Goal: Transaction & Acquisition: Purchase product/service

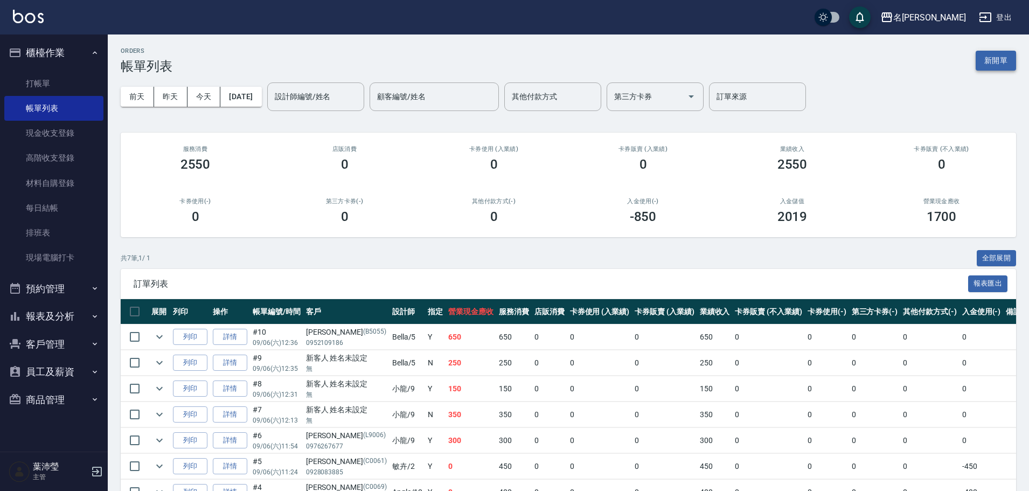
drag, startPoint x: 1002, startPoint y: 62, endPoint x: 994, endPoint y: 67, distance: 9.9
click at [1002, 62] on button "新開單" at bounding box center [996, 61] width 40 height 20
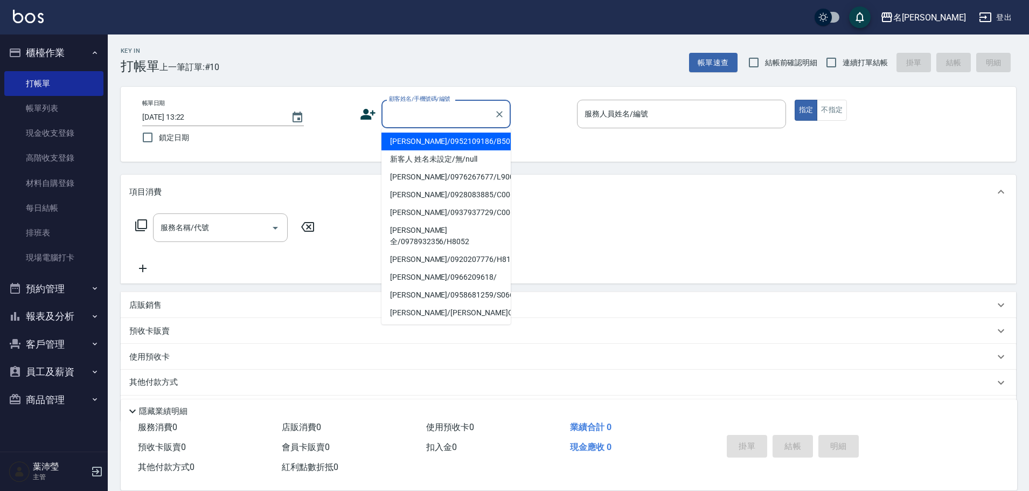
click at [441, 122] on input "顧客姓名/手機號碼/編號" at bounding box center [437, 114] width 103 height 19
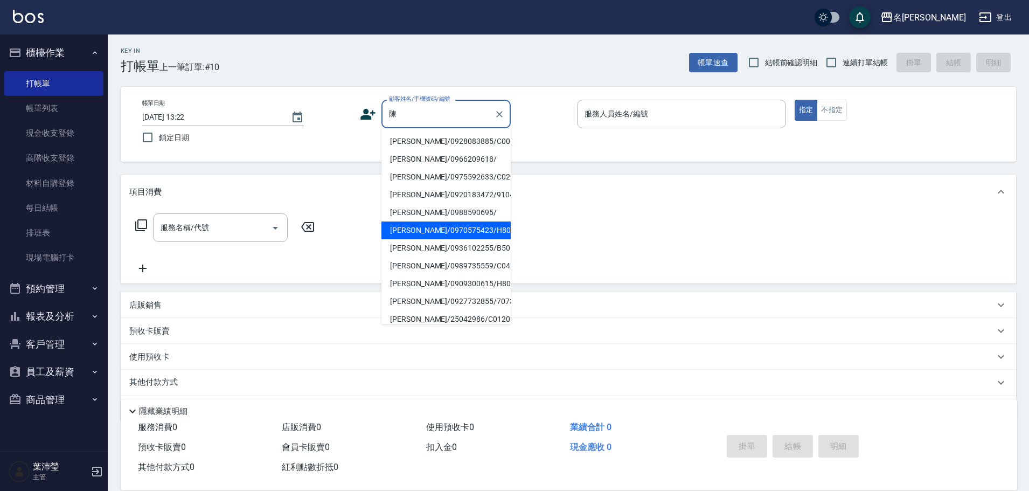
click at [443, 225] on li "[PERSON_NAME]/0970575423/H8081" at bounding box center [446, 230] width 129 height 18
type input "[PERSON_NAME]/0970575423/H8081"
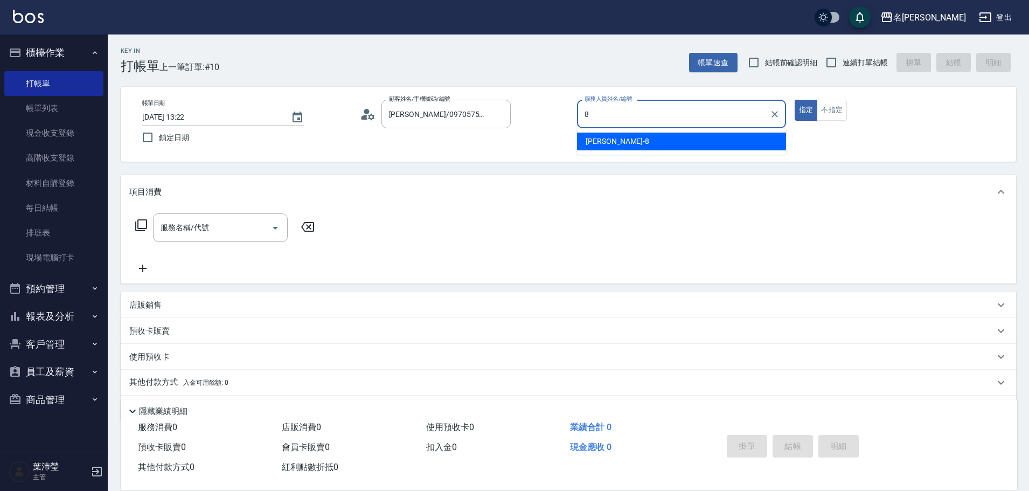
type input "Emma-8"
type button "true"
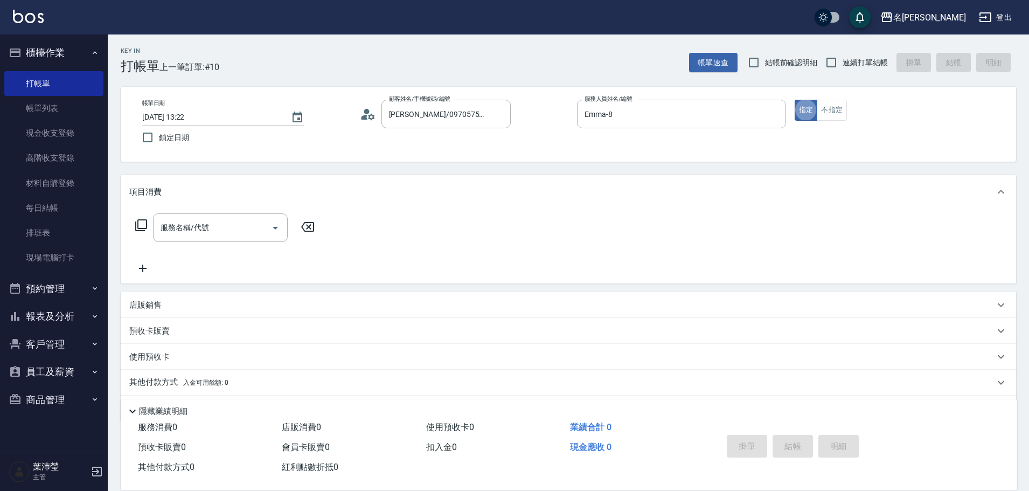
click at [136, 225] on icon at bounding box center [141, 225] width 12 height 12
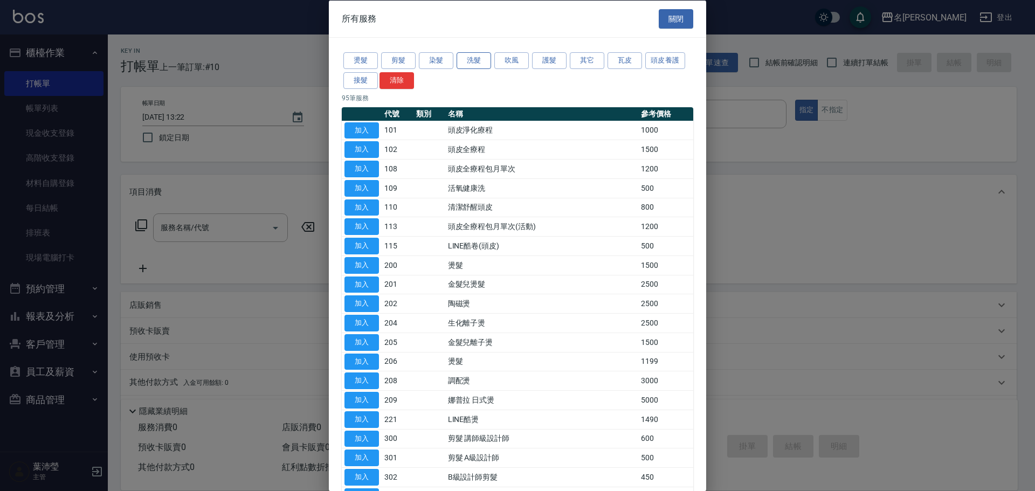
click at [480, 58] on button "洗髮" at bounding box center [473, 60] width 34 height 17
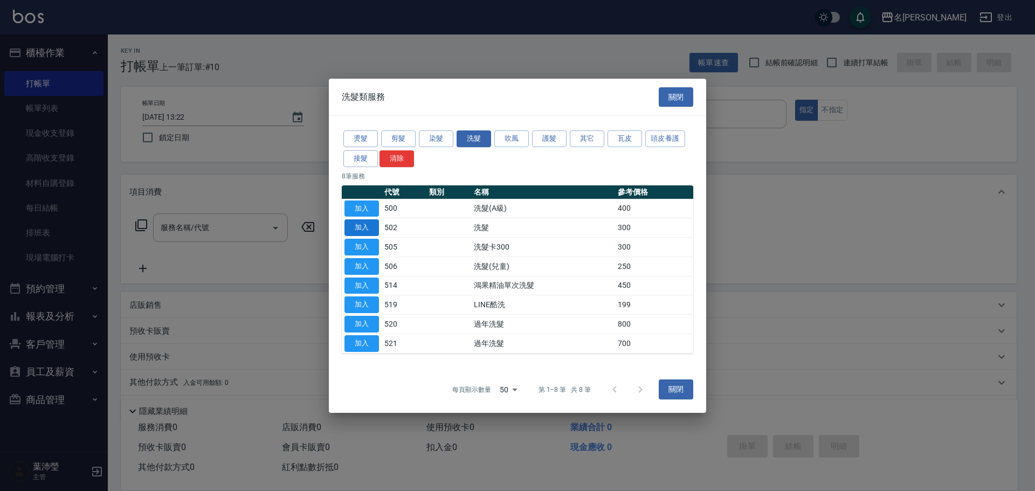
click at [372, 220] on button "加入" at bounding box center [361, 227] width 34 height 17
type input "洗髮(502)"
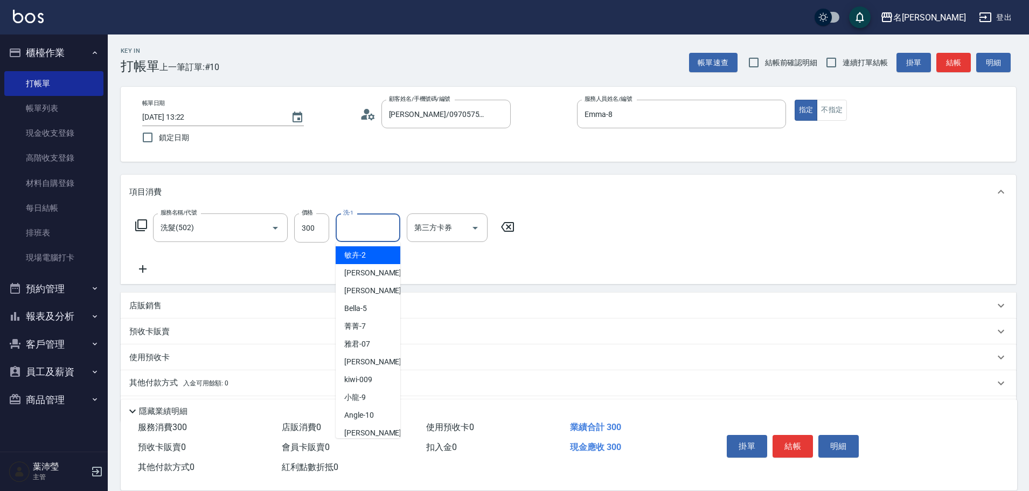
click at [356, 233] on input "洗-1" at bounding box center [368, 227] width 55 height 19
type input "語爭-20"
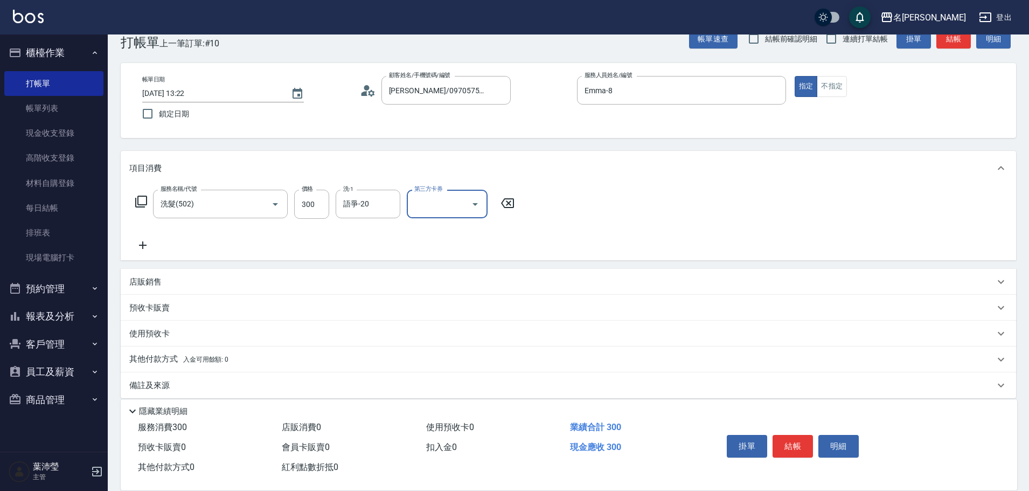
scroll to position [34, 0]
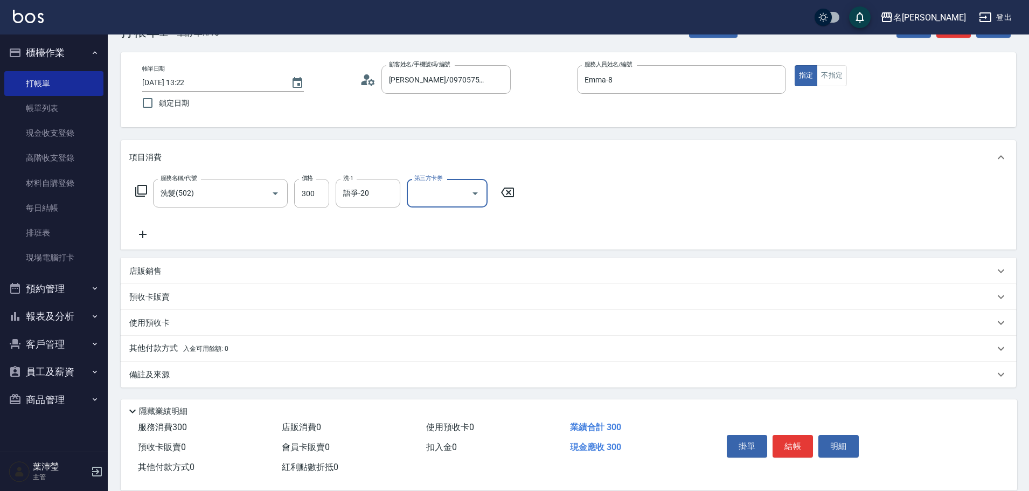
drag, startPoint x: 782, startPoint y: 445, endPoint x: 774, endPoint y: 428, distance: 18.6
click at [780, 441] on button "結帳" at bounding box center [793, 446] width 40 height 23
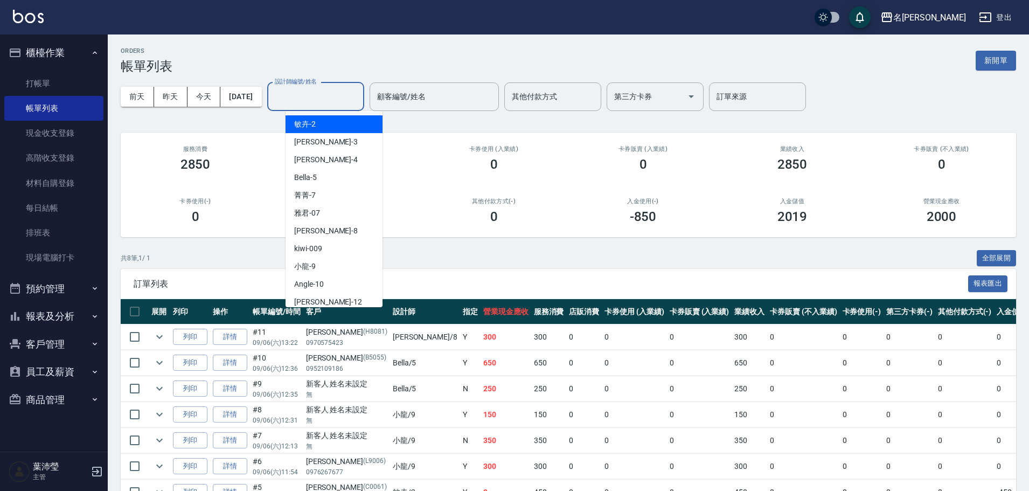
click at [347, 94] on input "設計師編號/姓名" at bounding box center [315, 96] width 87 height 19
click at [351, 180] on div "Bella -5" at bounding box center [334, 178] width 97 height 18
type input "Bella-5"
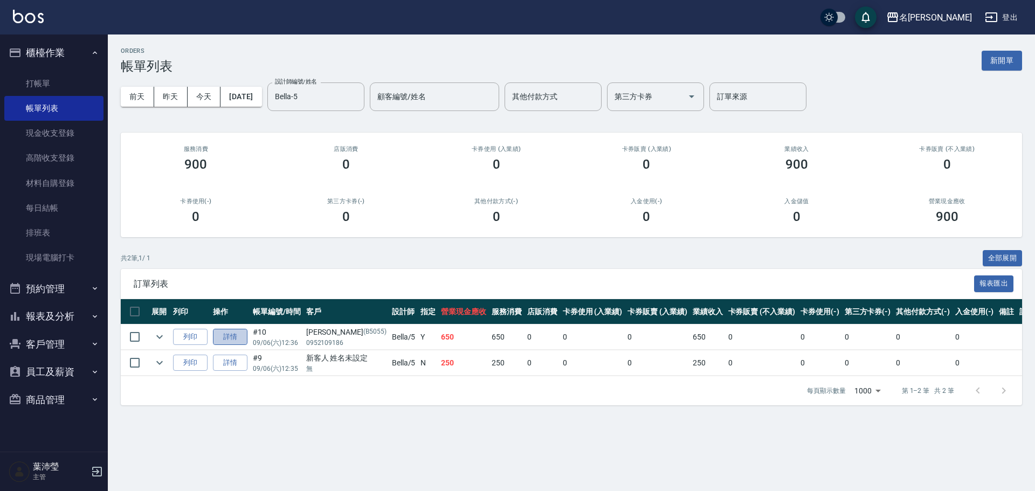
click at [218, 335] on link "詳情" at bounding box center [230, 337] width 34 height 17
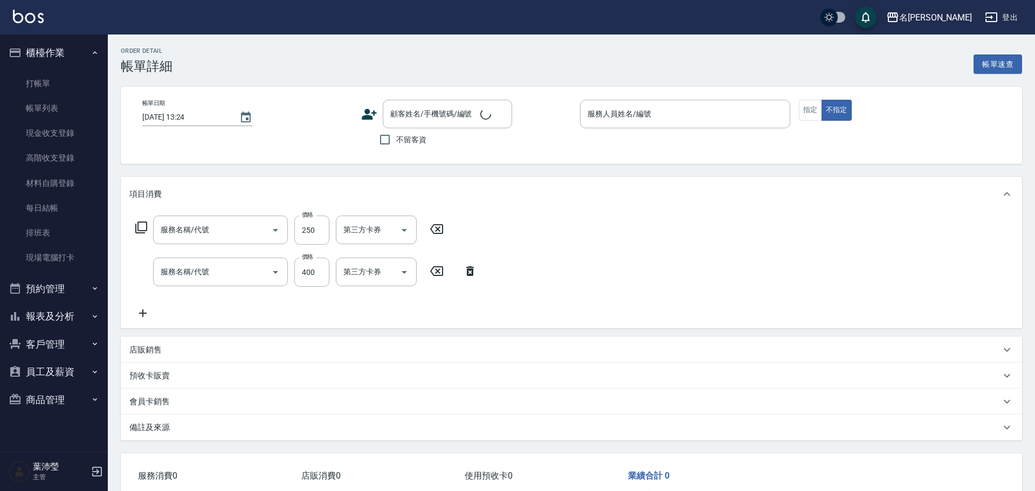
type input "高中學生(306)"
type input "[DATE] 12:36"
type input "Bella-5"
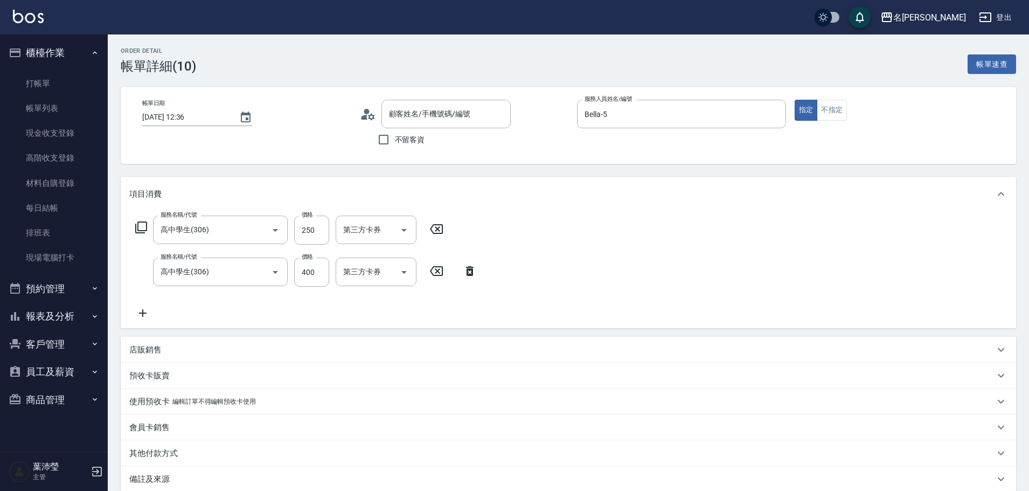
type input "[PERSON_NAME]/0952109186/B5055"
click at [320, 242] on input "250" at bounding box center [311, 230] width 35 height 29
type input "300"
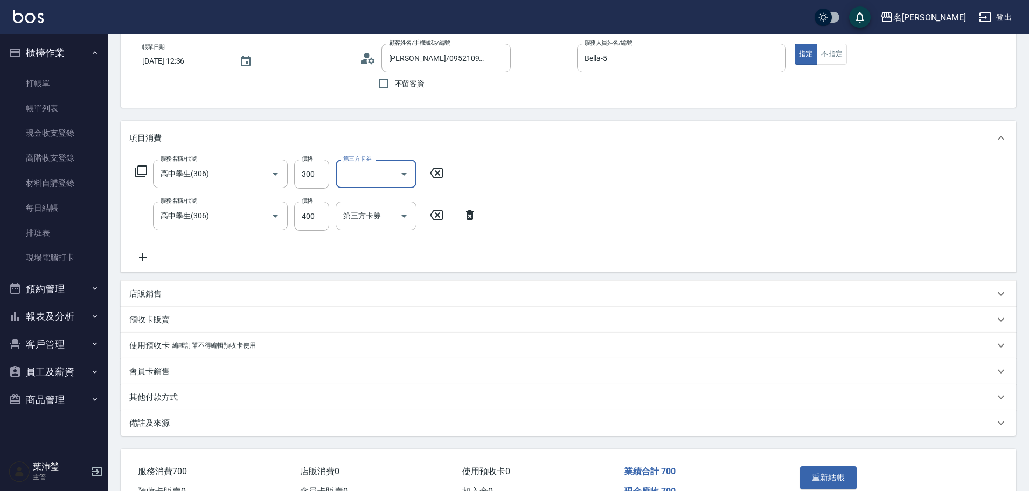
scroll to position [117, 0]
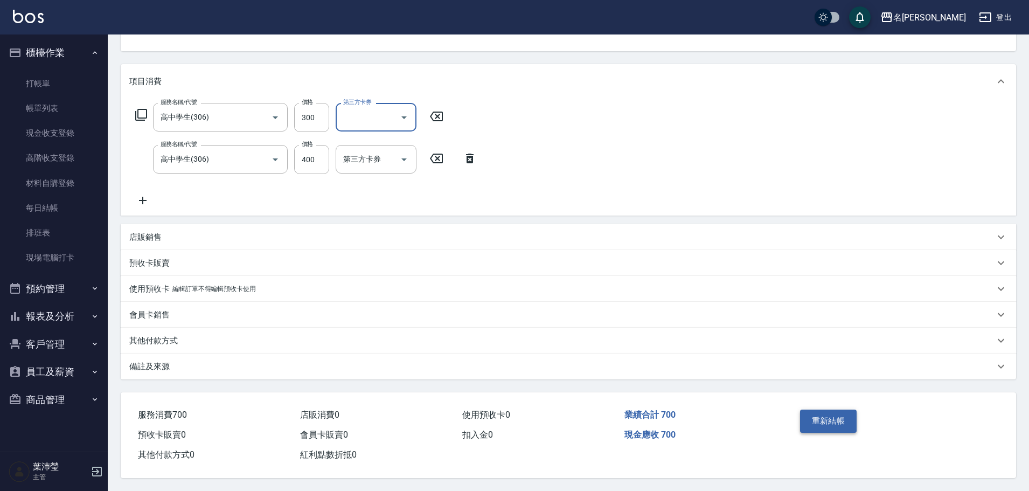
click at [823, 413] on button "重新結帳" at bounding box center [828, 421] width 57 height 23
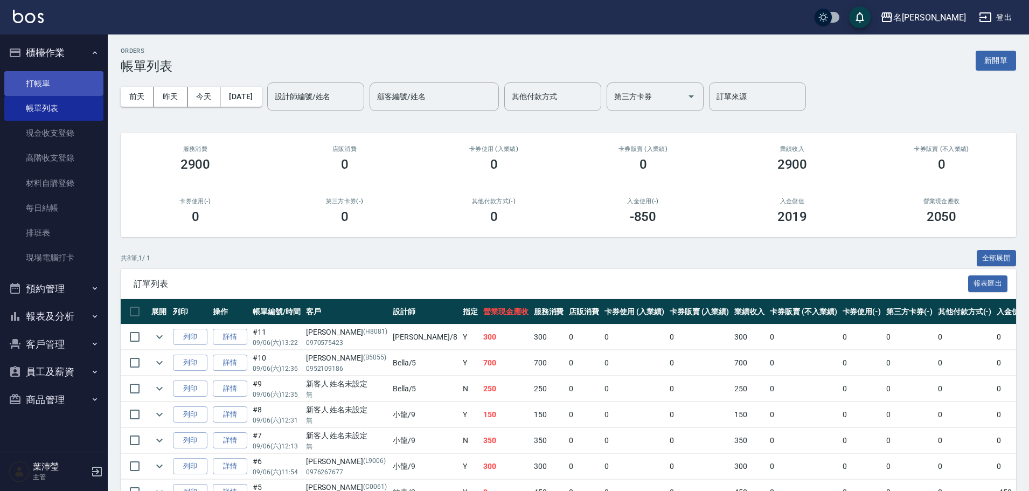
click at [46, 86] on link "打帳單" at bounding box center [53, 83] width 99 height 25
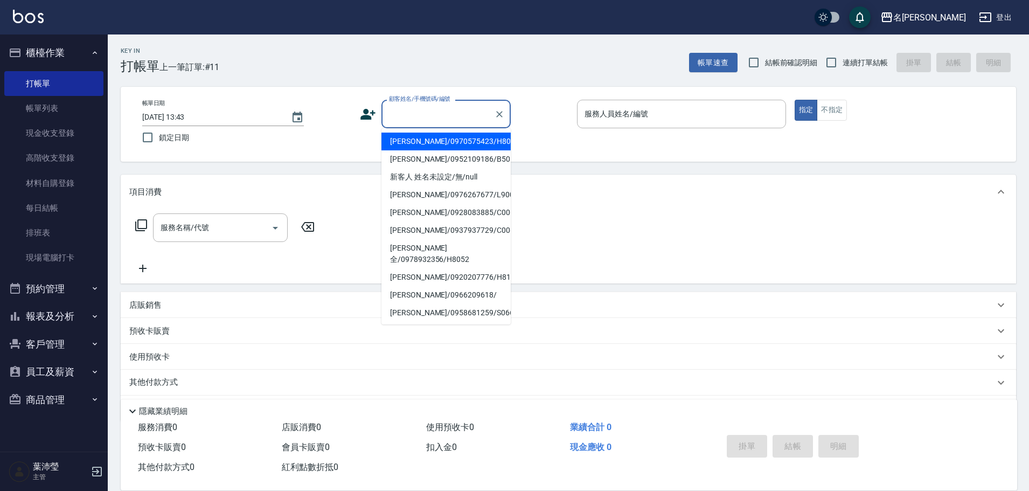
click at [422, 121] on input "顧客姓名/手機號碼/編號" at bounding box center [437, 114] width 103 height 19
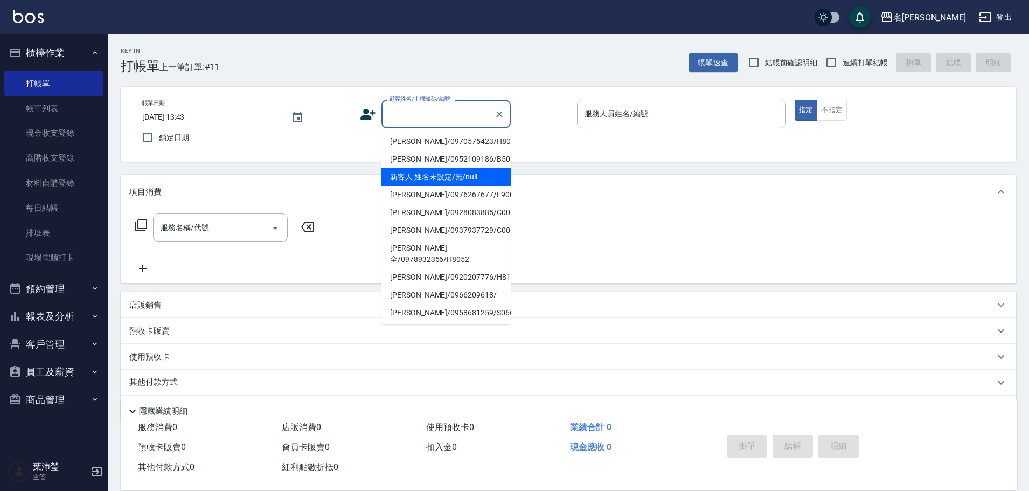
click at [434, 178] on li "新客人 姓名未設定/無/null" at bounding box center [446, 177] width 129 height 18
type input "新客人 姓名未設定/無/null"
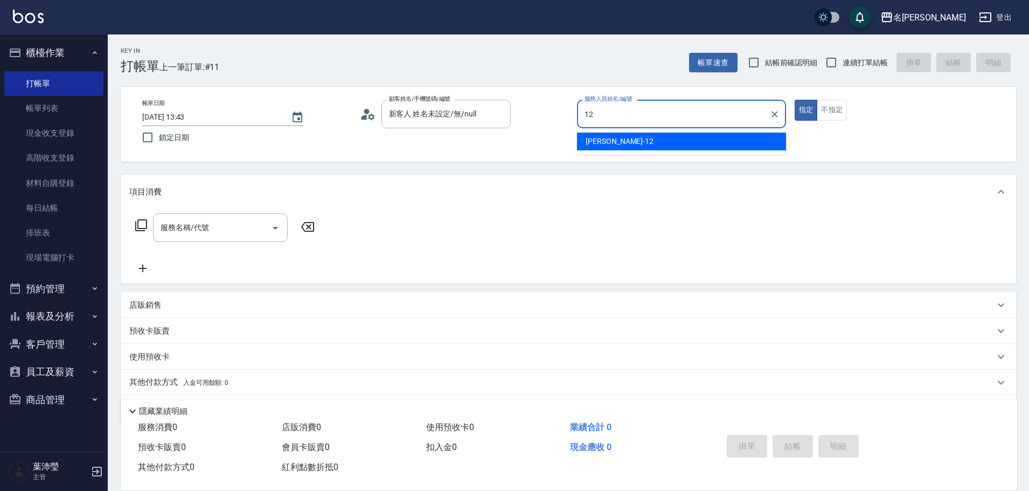
click at [665, 138] on div "[PERSON_NAME] -12" at bounding box center [681, 142] width 209 height 18
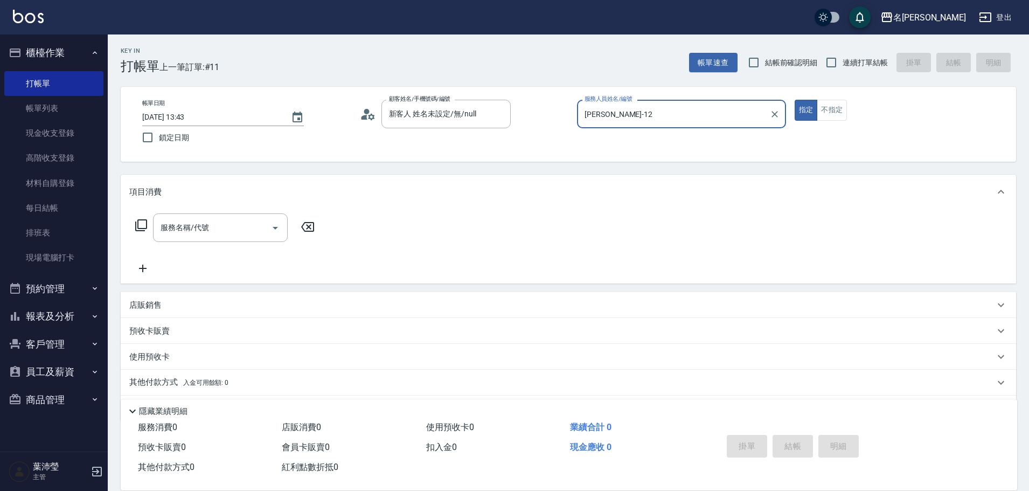
type input "[PERSON_NAME]-12"
click at [140, 226] on icon at bounding box center [141, 225] width 13 height 13
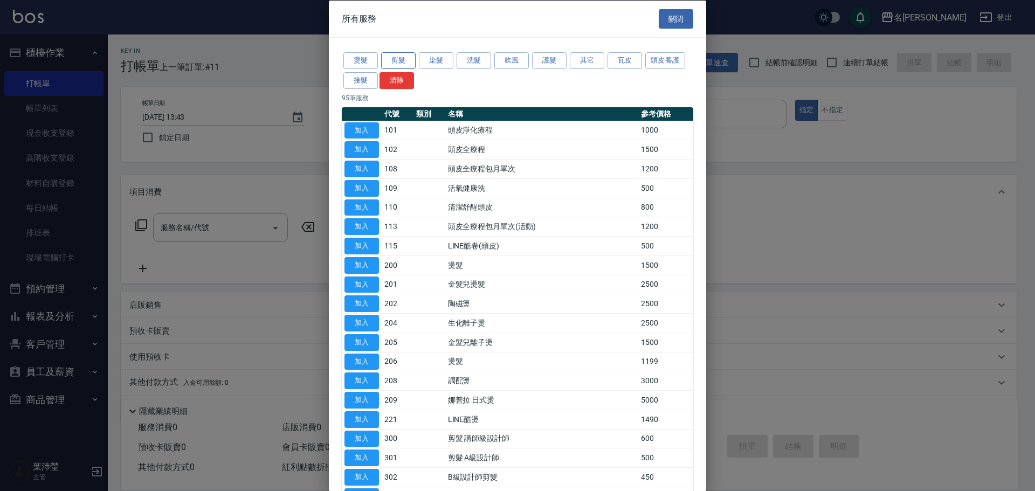
click at [393, 58] on button "剪髮" at bounding box center [398, 60] width 34 height 17
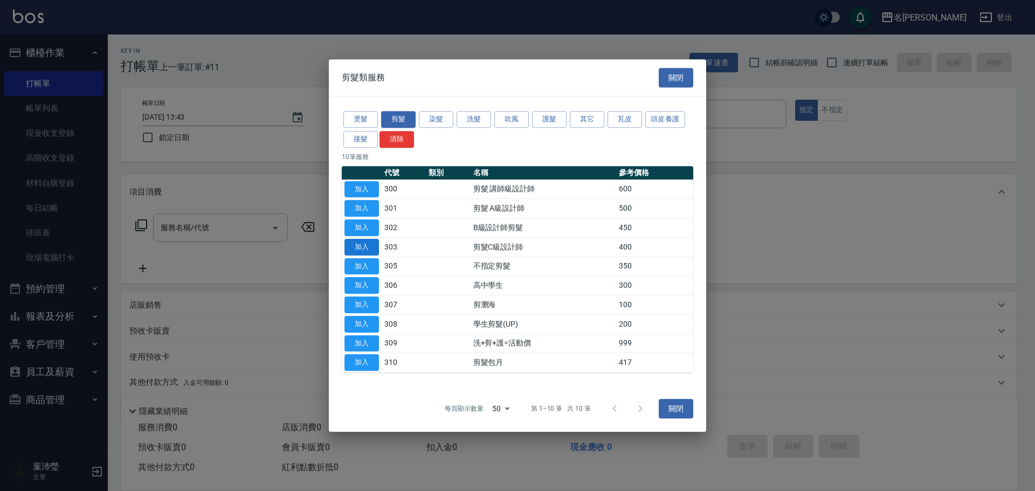
click at [366, 247] on button "加入" at bounding box center [361, 247] width 34 height 17
type input "剪髮C級設計師(303)"
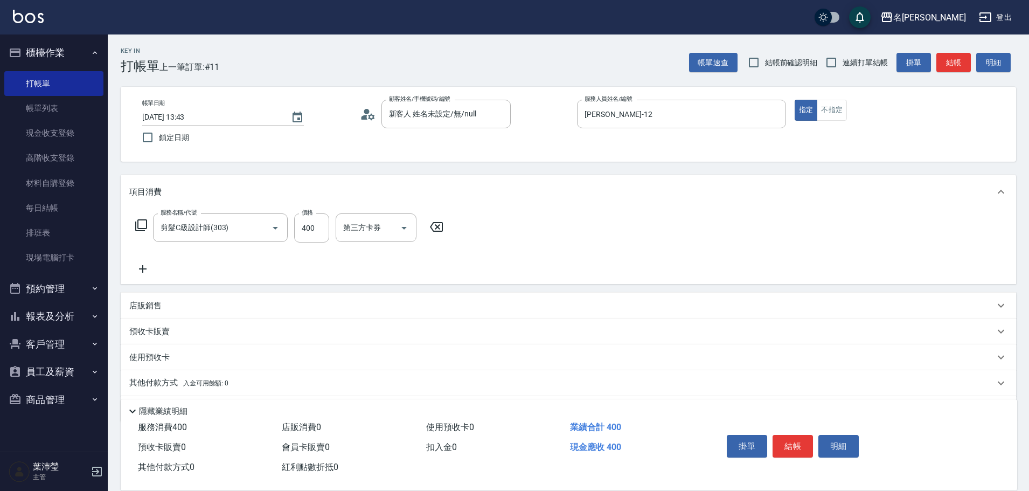
click at [141, 223] on icon at bounding box center [141, 225] width 13 height 13
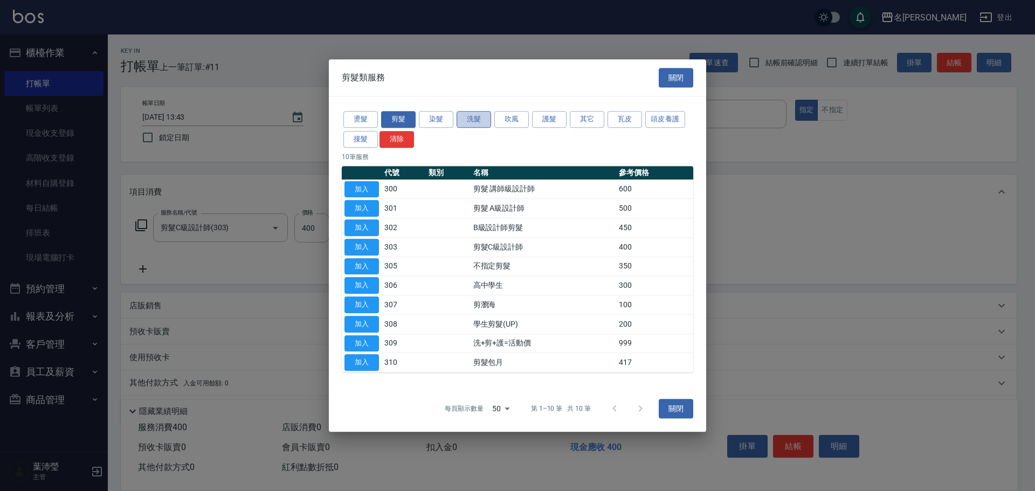
click at [479, 122] on button "洗髮" at bounding box center [473, 119] width 34 height 17
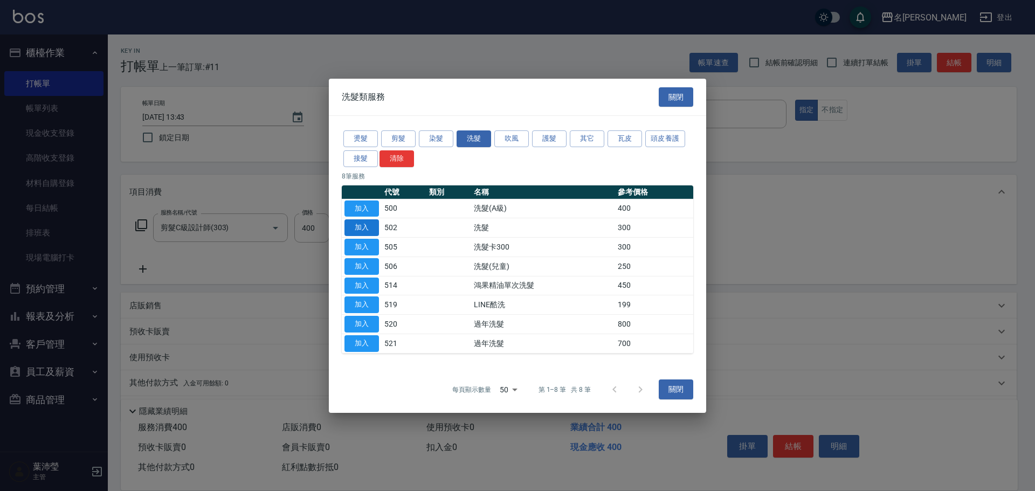
click at [371, 228] on button "加入" at bounding box center [361, 227] width 34 height 17
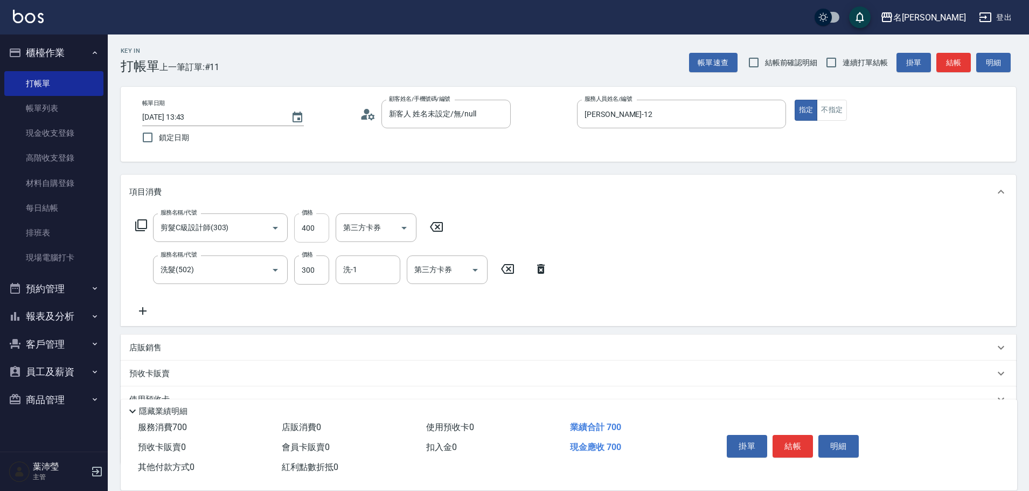
click at [313, 226] on input "400" at bounding box center [311, 227] width 35 height 29
type input "200"
click at [647, 257] on div "服務名稱/代號 剪髮C級設計師(303) 服務名稱/代號 價格 200 價格 第三方卡券 第三方卡券 服務名稱/代號 洗髮(502) 服務名稱/代號 價格 3…" at bounding box center [569, 267] width 896 height 117
click at [787, 439] on button "結帳" at bounding box center [793, 446] width 40 height 23
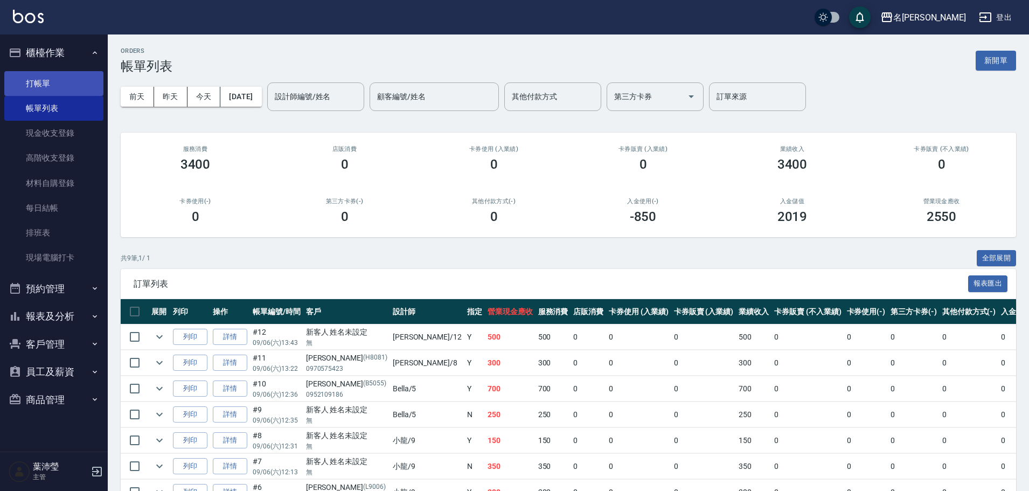
click at [66, 86] on link "打帳單" at bounding box center [53, 83] width 99 height 25
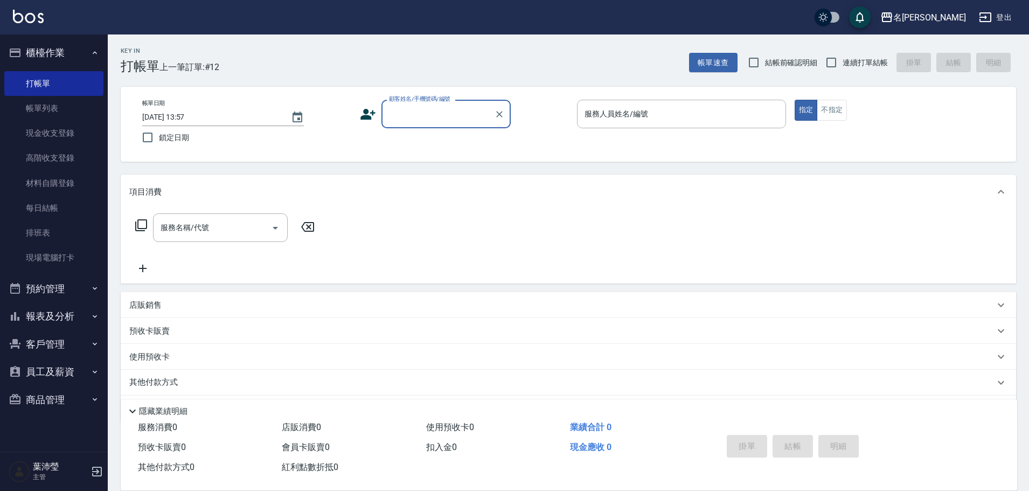
click at [416, 113] on input "顧客姓名/手機號碼/編號" at bounding box center [437, 114] width 103 height 19
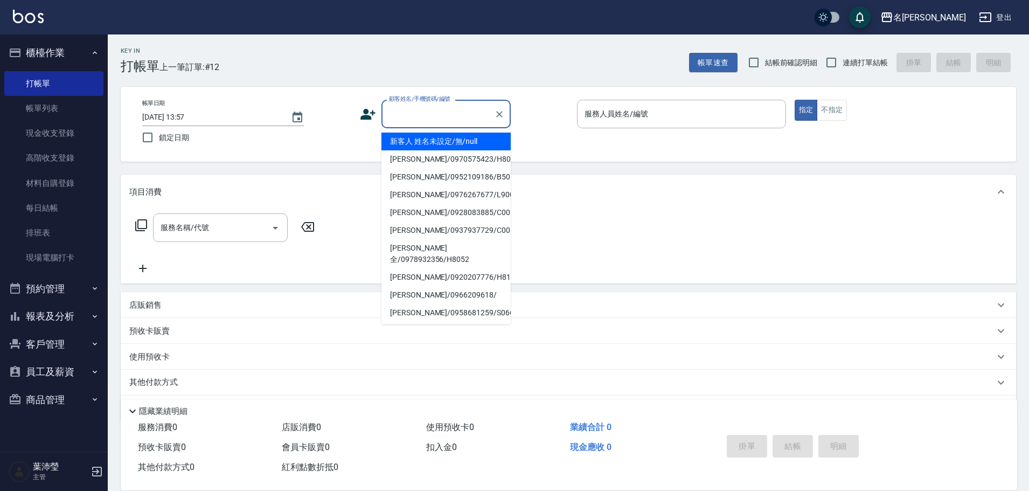
click at [432, 145] on li "新客人 姓名未設定/無/null" at bounding box center [446, 142] width 129 height 18
type input "新客人 姓名未設定/無/null"
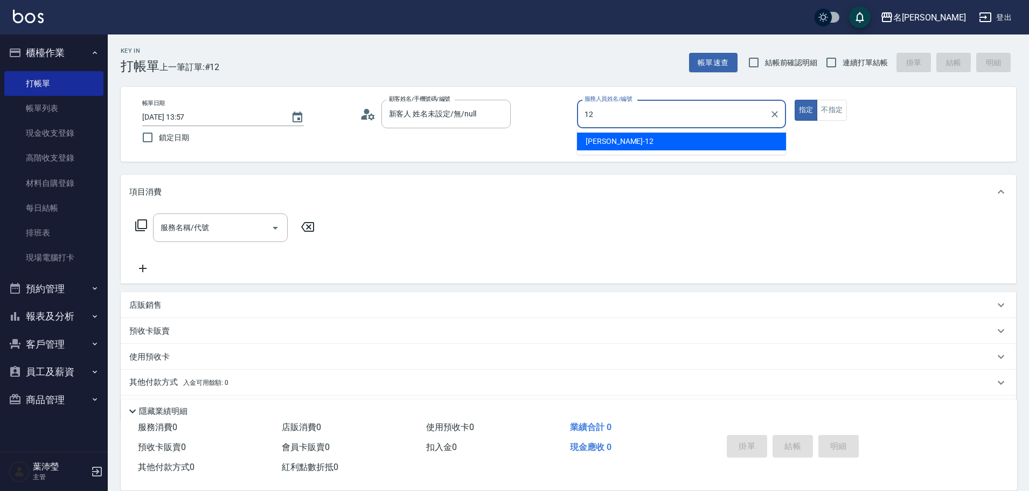
drag, startPoint x: 648, startPoint y: 142, endPoint x: 861, endPoint y: 108, distance: 215.6
click at [657, 147] on div "[PERSON_NAME] -12" at bounding box center [681, 142] width 209 height 18
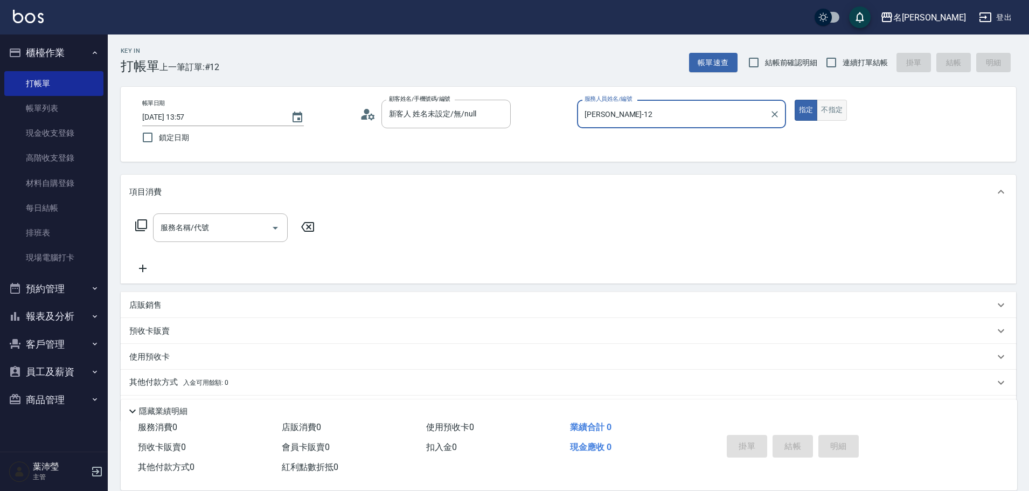
type input "[PERSON_NAME]-12"
click at [840, 105] on button "不指定" at bounding box center [832, 110] width 30 height 21
click at [143, 223] on icon at bounding box center [141, 225] width 13 height 13
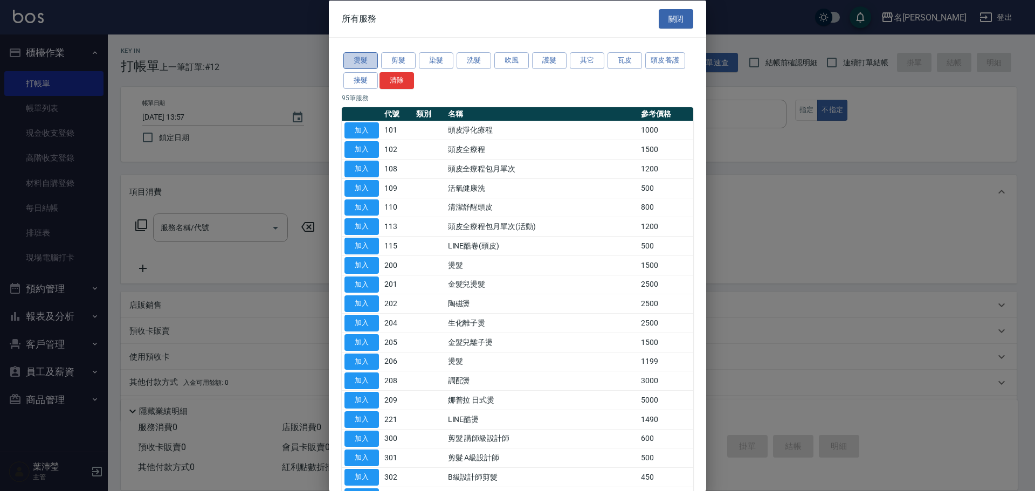
click at [362, 58] on button "燙髮" at bounding box center [360, 60] width 34 height 17
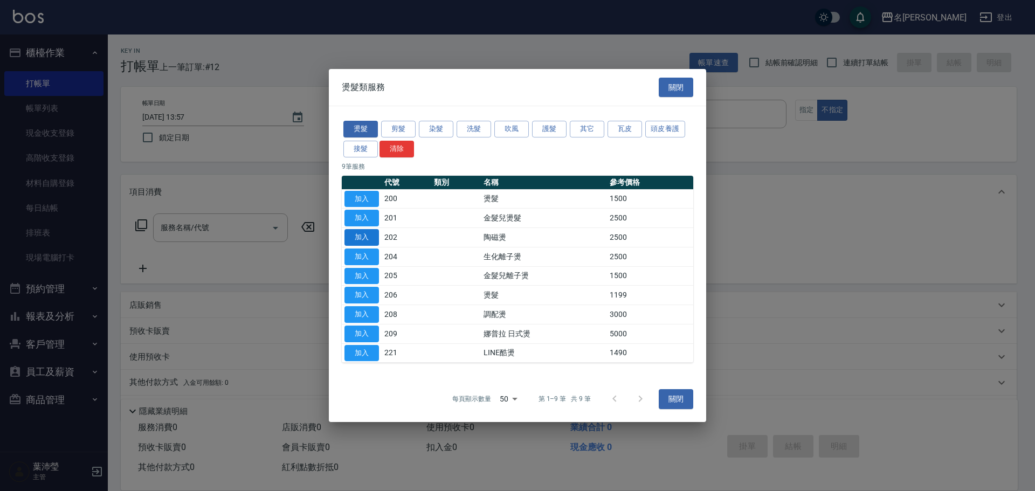
click at [363, 234] on button "加入" at bounding box center [361, 237] width 34 height 17
type input "陶磁燙(202)"
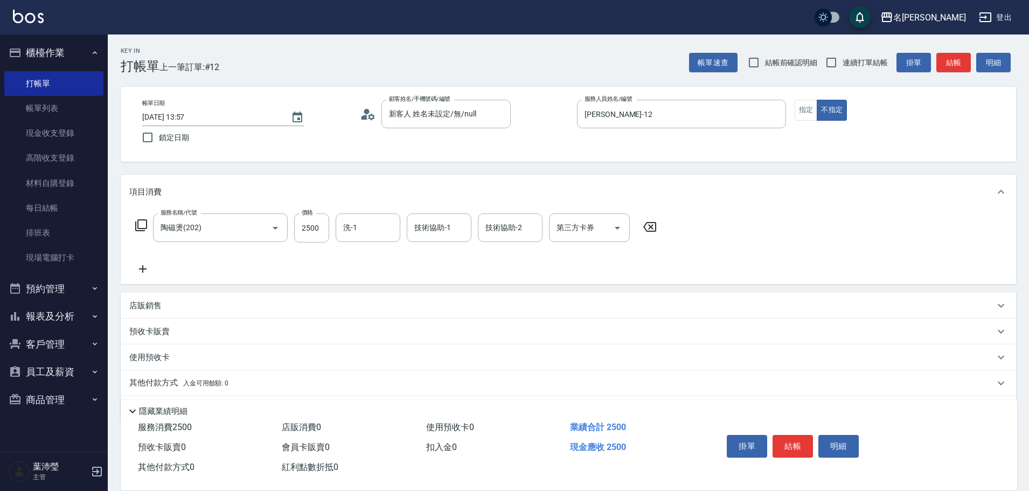
click at [148, 224] on div "服務名稱/代號 陶磁燙(202) 服務名稱/代號 價格 2500 價格 洗-1 洗-1 技術協助-1 技術協助-1 技術協助-2 技術協助-2 第三方卡券 第…" at bounding box center [396, 227] width 534 height 29
click at [144, 226] on icon at bounding box center [141, 225] width 13 height 13
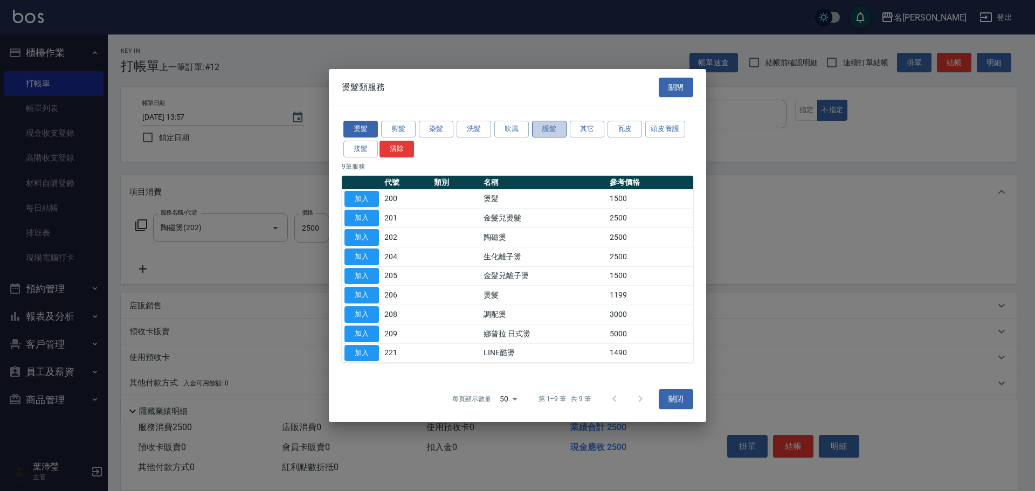
click at [547, 123] on button "護髮" at bounding box center [549, 129] width 34 height 17
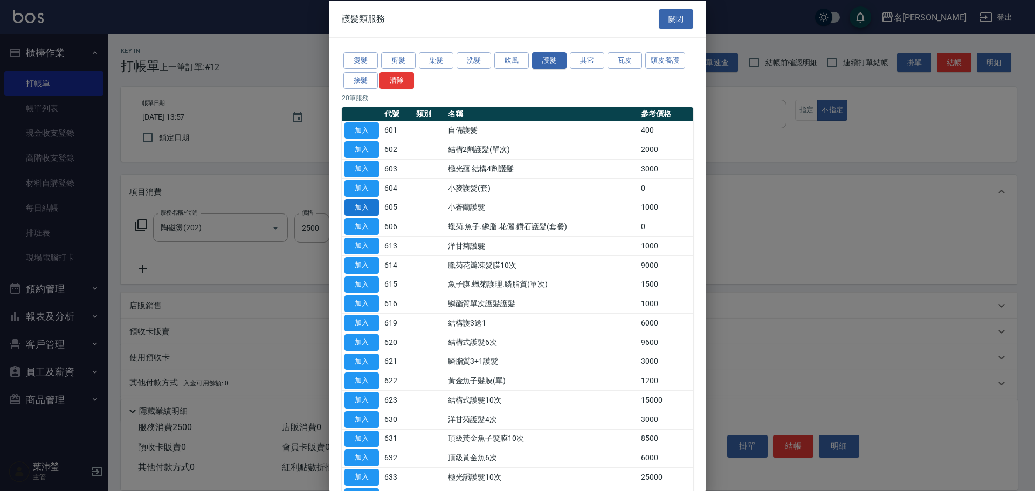
click at [348, 207] on button "加入" at bounding box center [361, 207] width 34 height 17
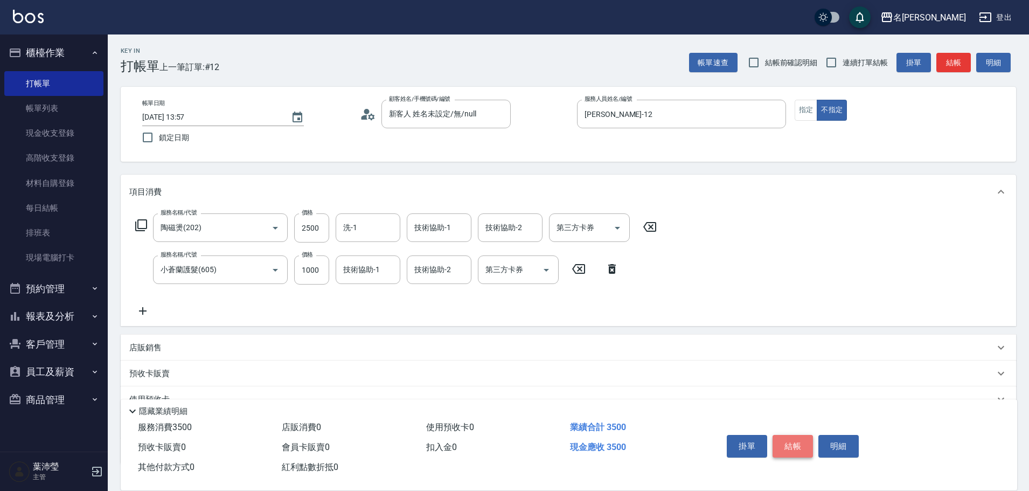
click at [798, 449] on button "結帳" at bounding box center [793, 446] width 40 height 23
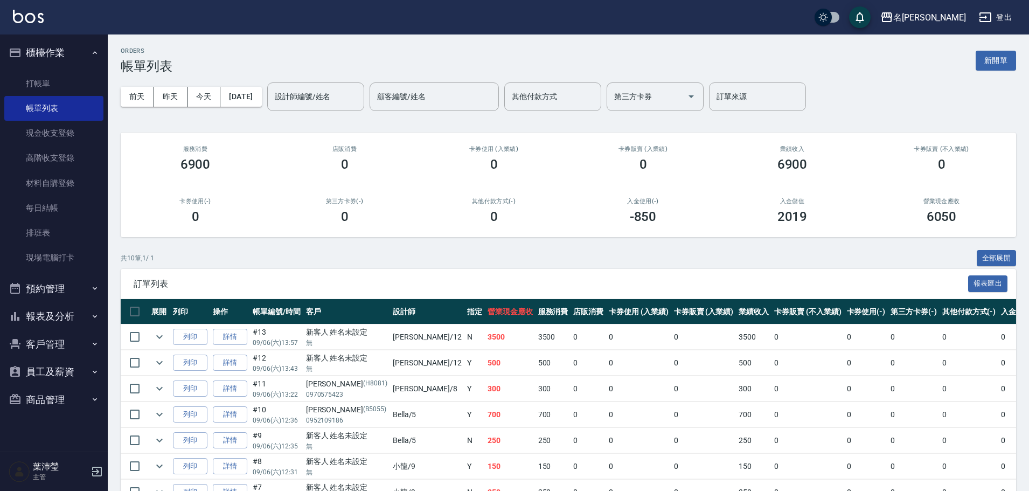
click at [47, 363] on button "員工及薪資" at bounding box center [53, 372] width 99 height 28
click at [70, 332] on button "客戶管理" at bounding box center [53, 344] width 99 height 28
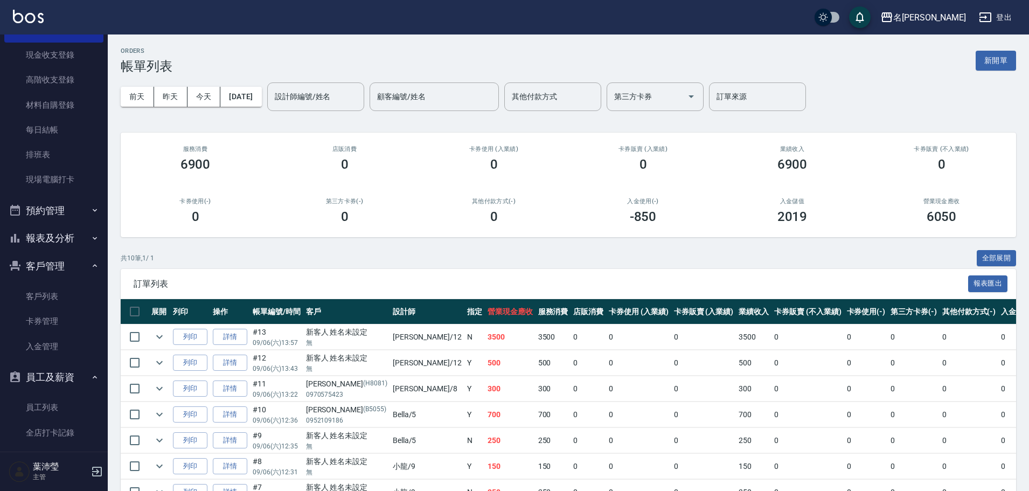
scroll to position [116, 0]
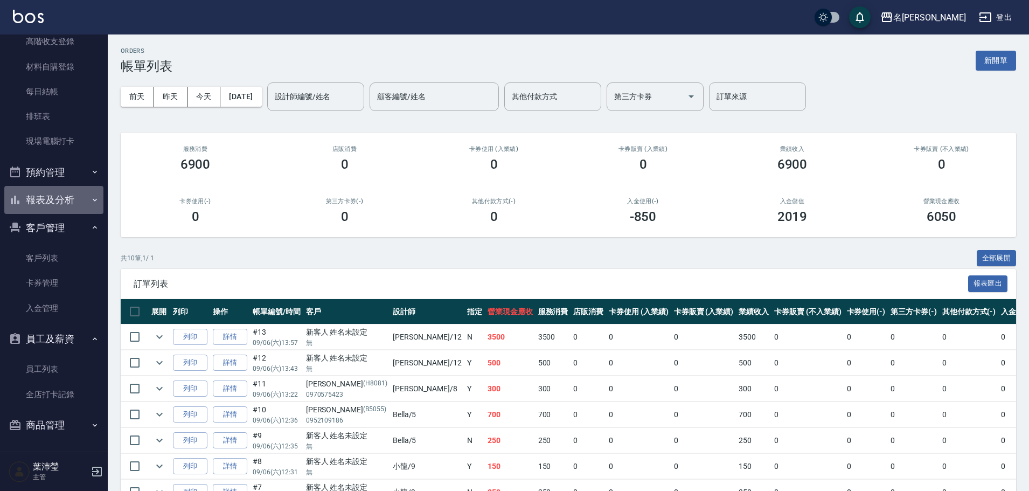
drag, startPoint x: 56, startPoint y: 205, endPoint x: 65, endPoint y: 203, distance: 9.4
click at [57, 205] on button "報表及分析" at bounding box center [53, 200] width 99 height 28
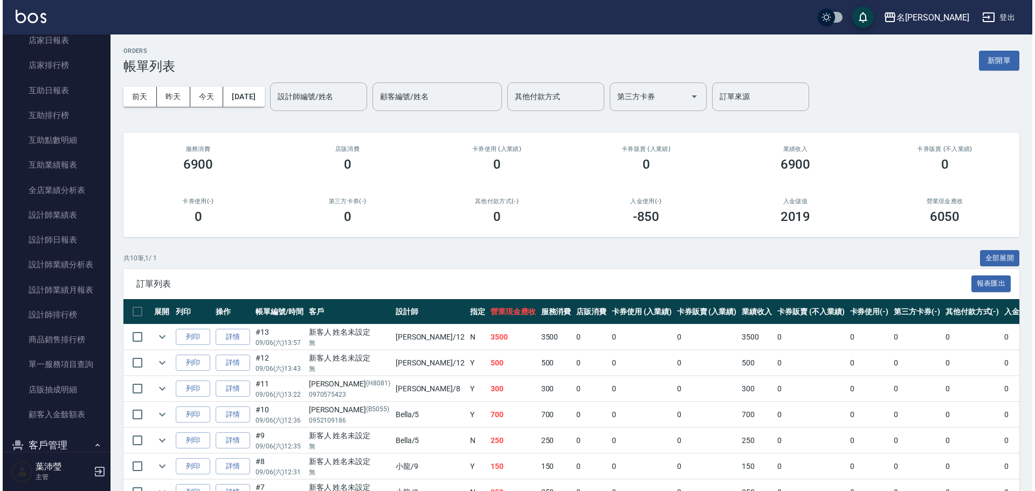
scroll to position [498, 0]
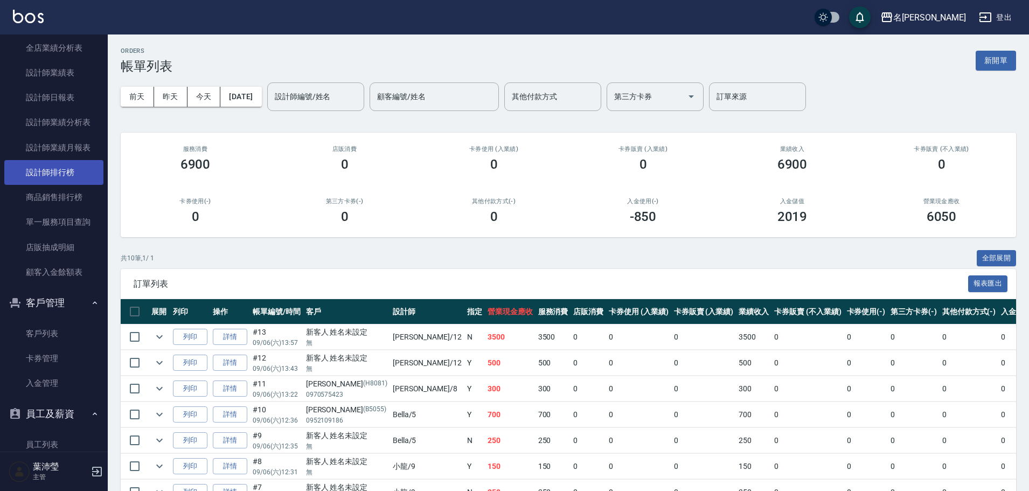
click at [70, 168] on link "設計師排行榜" at bounding box center [53, 172] width 99 height 25
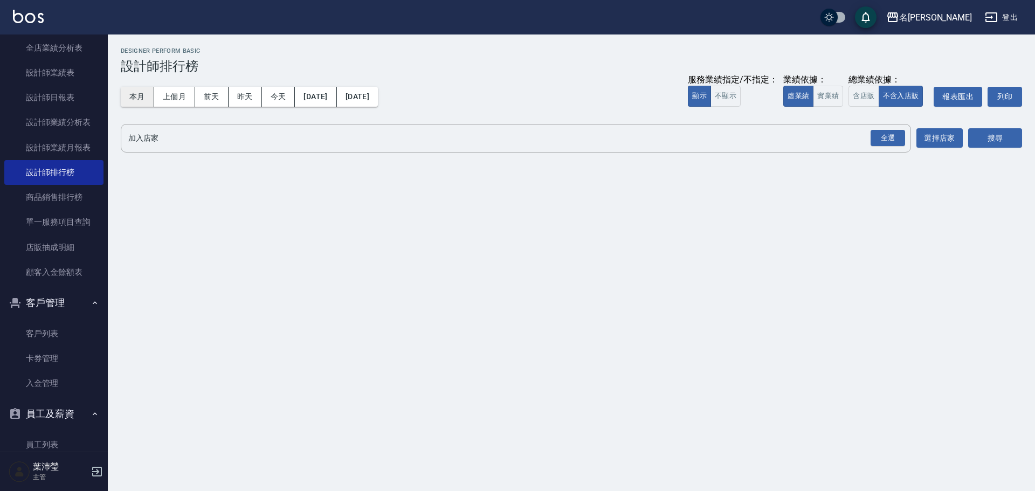
click at [130, 98] on button "本月" at bounding box center [137, 97] width 33 height 20
click at [879, 141] on div "全選" at bounding box center [887, 138] width 34 height 17
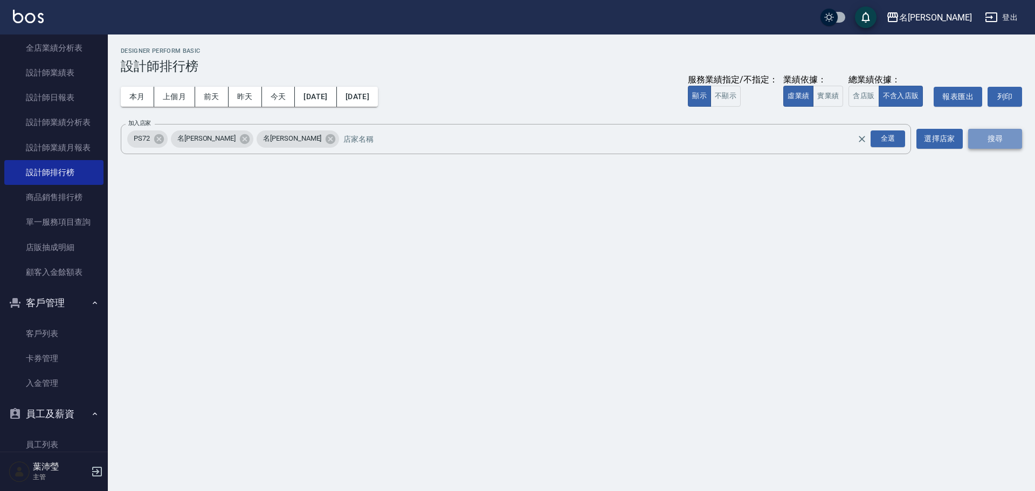
click at [994, 141] on button "搜尋" at bounding box center [995, 139] width 54 height 20
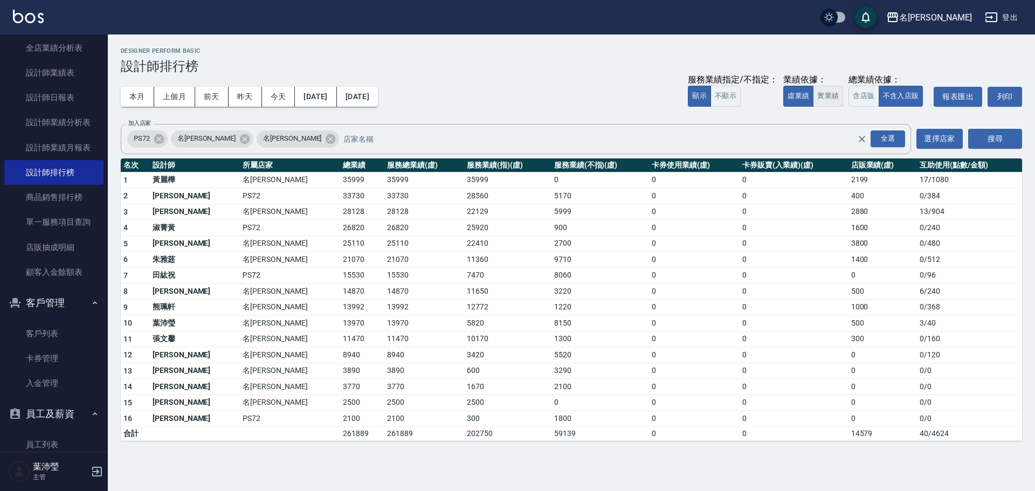
click at [829, 94] on button "實業績" at bounding box center [828, 96] width 30 height 21
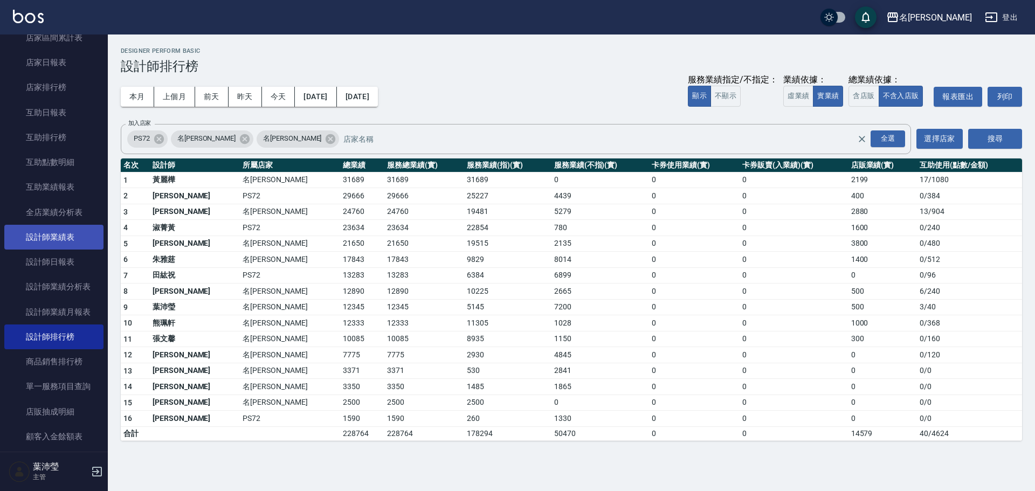
scroll to position [229, 0]
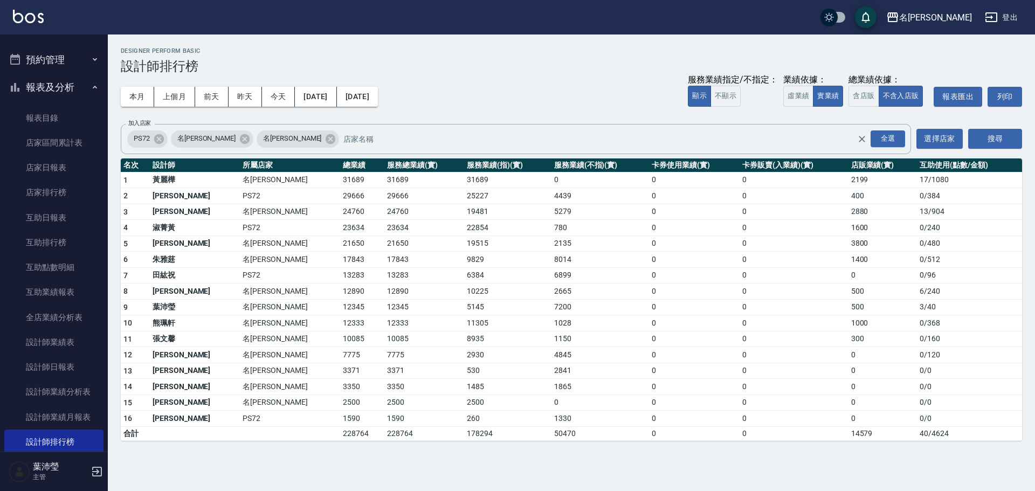
click at [76, 60] on button "預約管理" at bounding box center [53, 60] width 99 height 28
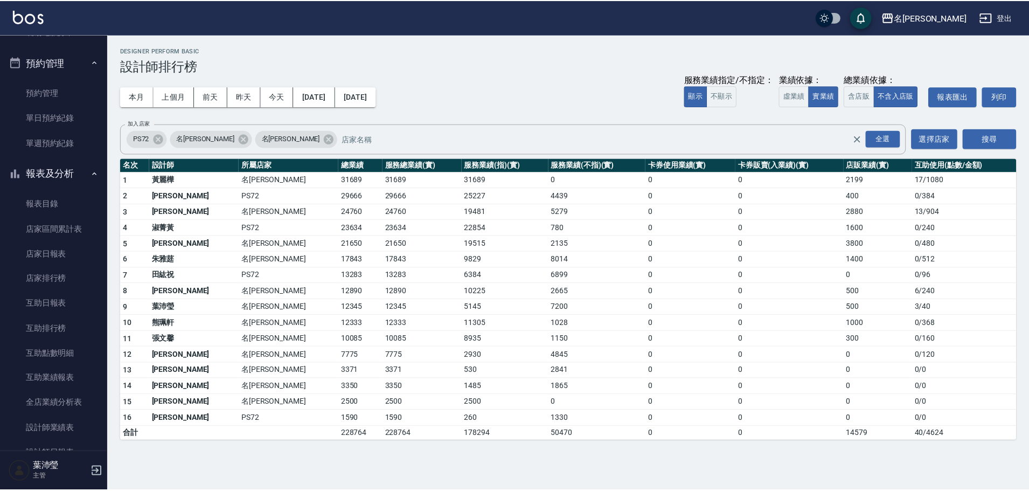
scroll to position [0, 0]
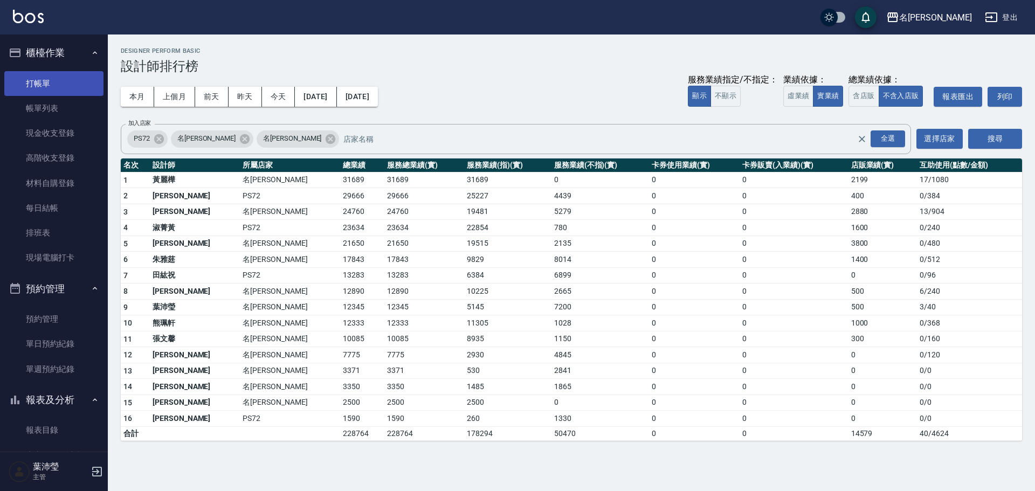
click at [54, 87] on link "打帳單" at bounding box center [53, 83] width 99 height 25
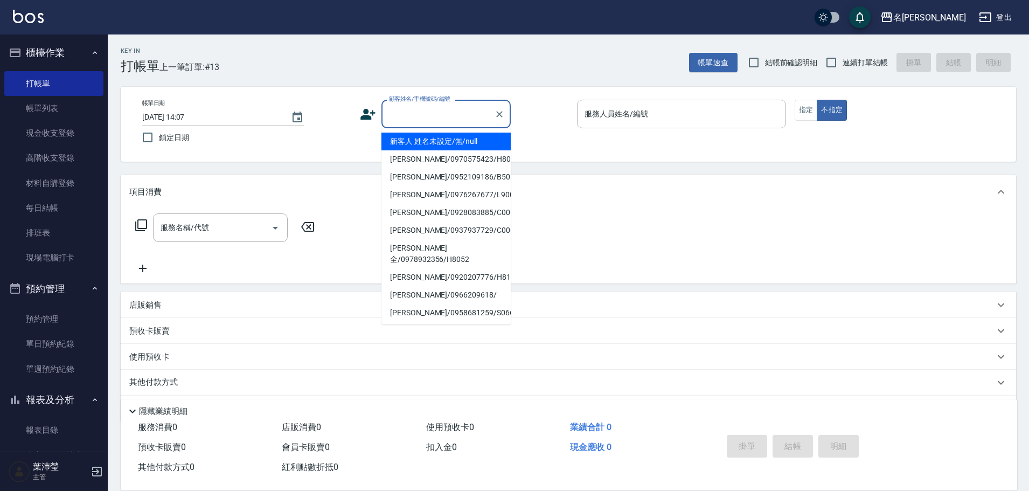
click at [418, 123] on input "顧客姓名/手機號碼/編號" at bounding box center [437, 114] width 103 height 19
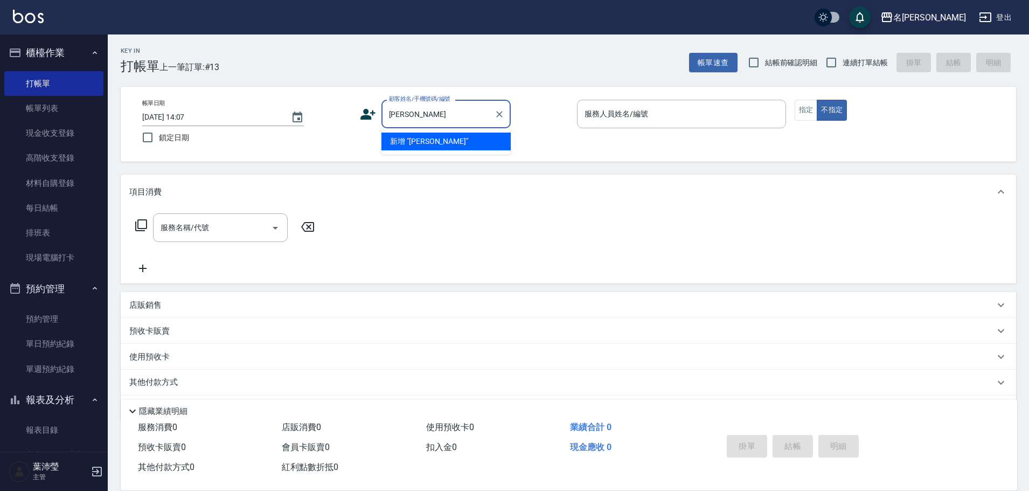
type input "陳"
type input "T"
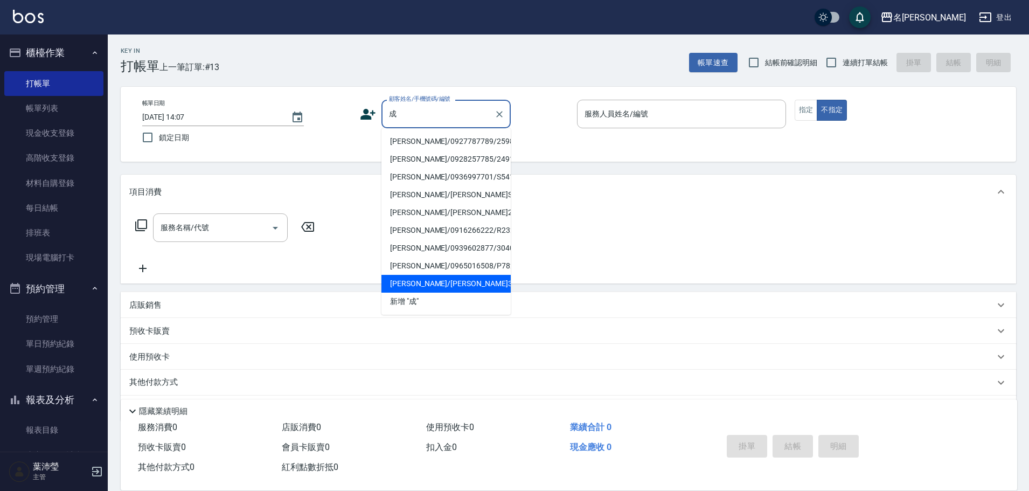
type input "成成"
click at [564, 238] on div "服務名稱/代號 服務名稱/代號" at bounding box center [569, 246] width 896 height 74
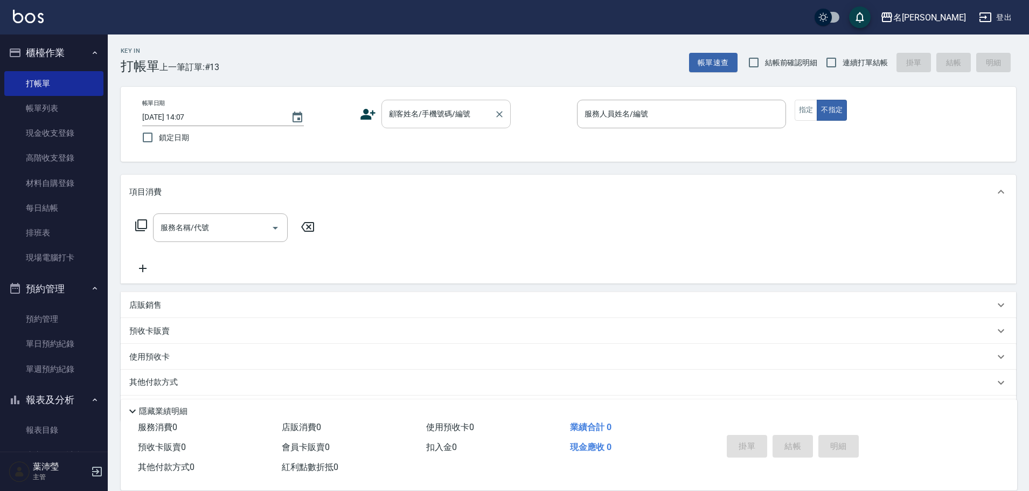
click at [447, 114] on input "顧客姓名/手機號碼/編號" at bounding box center [437, 114] width 103 height 19
click at [447, 121] on input "顧客姓名/手機號碼/編號" at bounding box center [437, 114] width 103 height 19
type input "["
click at [491, 144] on li "[PERSON_NAME]/0930251280/p1217" at bounding box center [446, 142] width 129 height 18
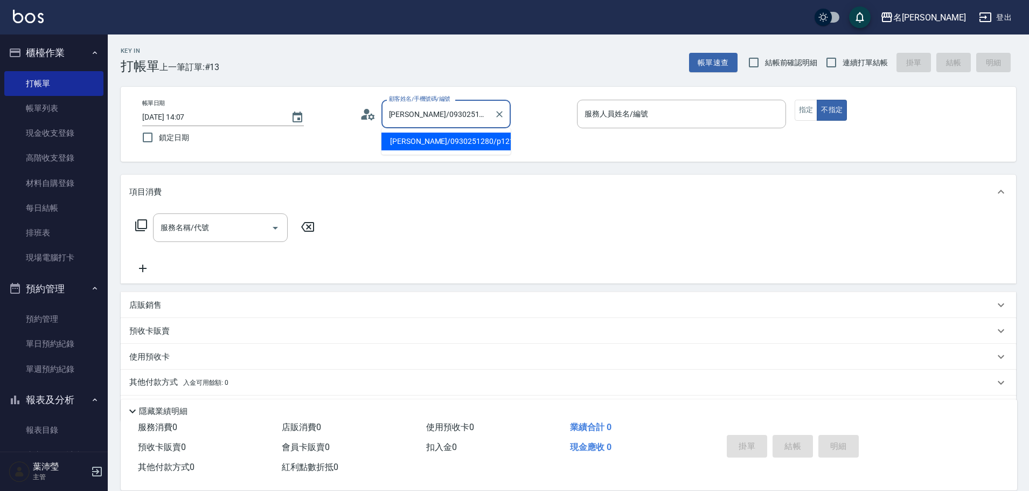
click at [473, 116] on input "[PERSON_NAME]/0930251280/p1217" at bounding box center [437, 114] width 103 height 19
drag, startPoint x: 481, startPoint y: 116, endPoint x: 473, endPoint y: 126, distance: 12.6
click at [473, 126] on div "[PERSON_NAME]/0930251280/p1217 顧客姓名/手機號碼/編號" at bounding box center [446, 114] width 129 height 29
drag, startPoint x: 479, startPoint y: 112, endPoint x: 406, endPoint y: 113, distance: 73.3
click at [406, 113] on input "[PERSON_NAME]/0930251280/p1217" at bounding box center [437, 114] width 103 height 19
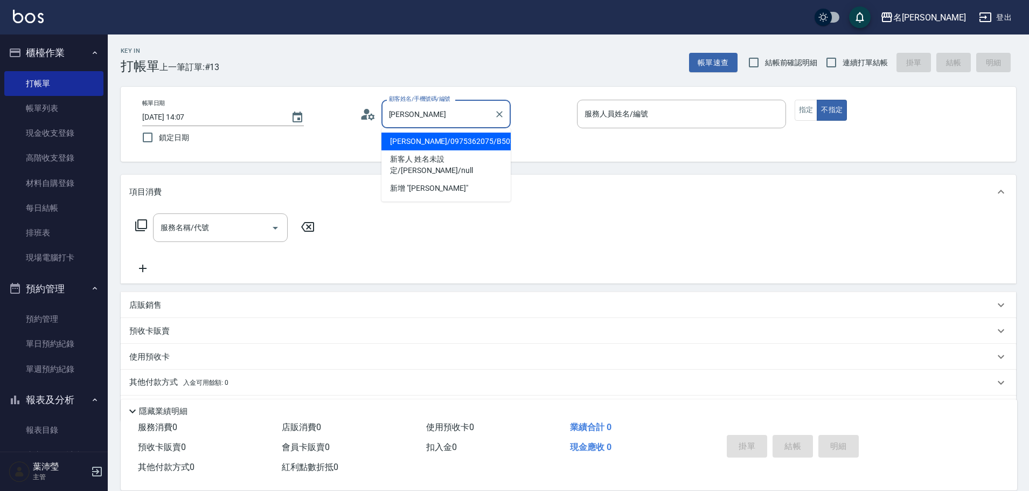
click at [438, 137] on li "[PERSON_NAME]/0975362075/B5027" at bounding box center [446, 142] width 129 height 18
type input "[PERSON_NAME]/0975362075/B5027"
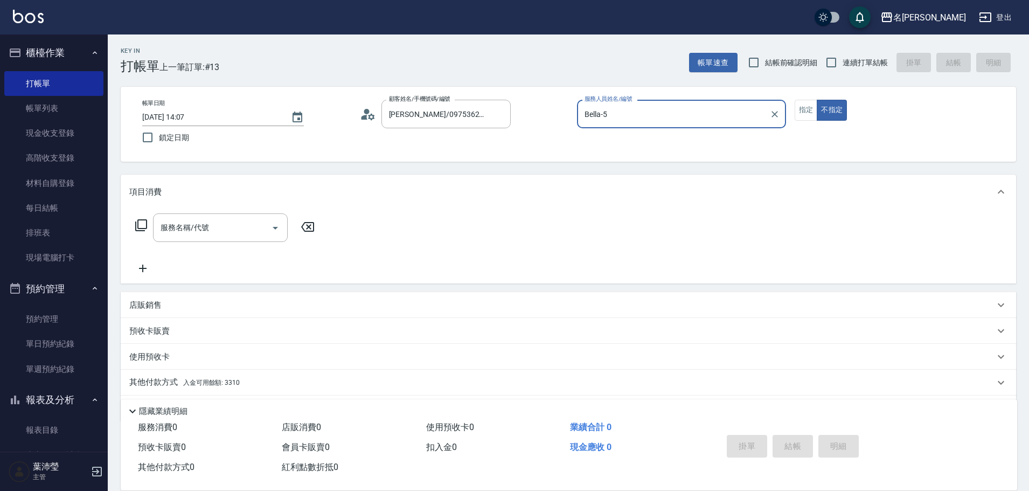
click at [623, 110] on input "Bella-5" at bounding box center [673, 114] width 183 height 19
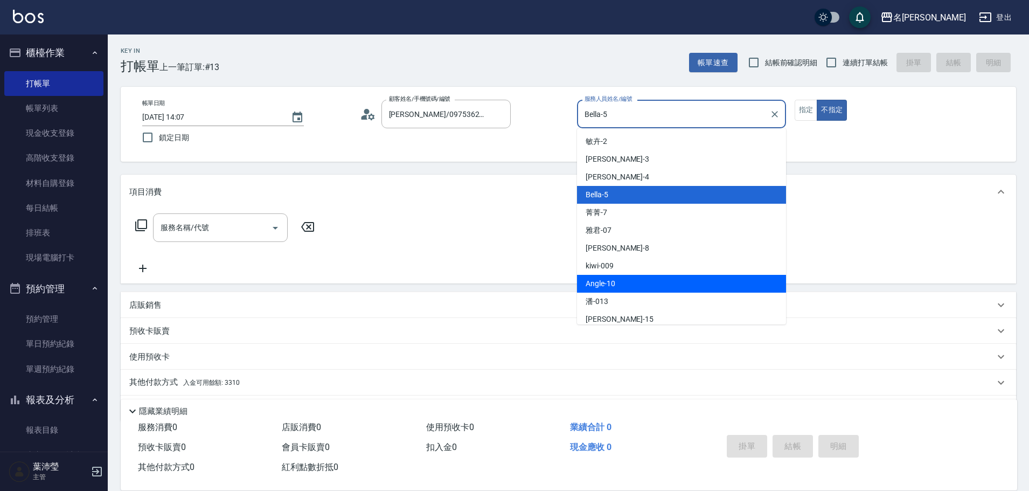
click at [622, 287] on div "Angle -10" at bounding box center [681, 284] width 209 height 18
type input "Angle-10"
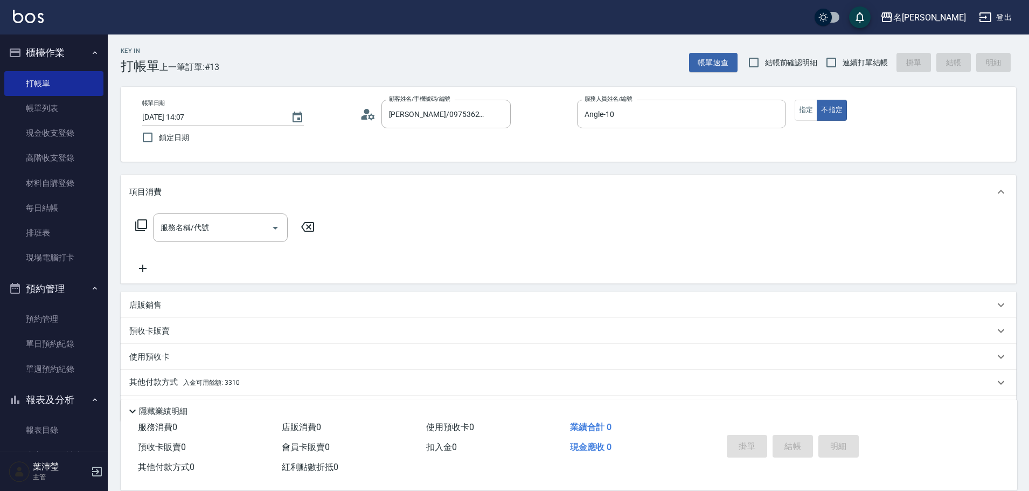
click at [142, 225] on icon at bounding box center [141, 225] width 13 height 13
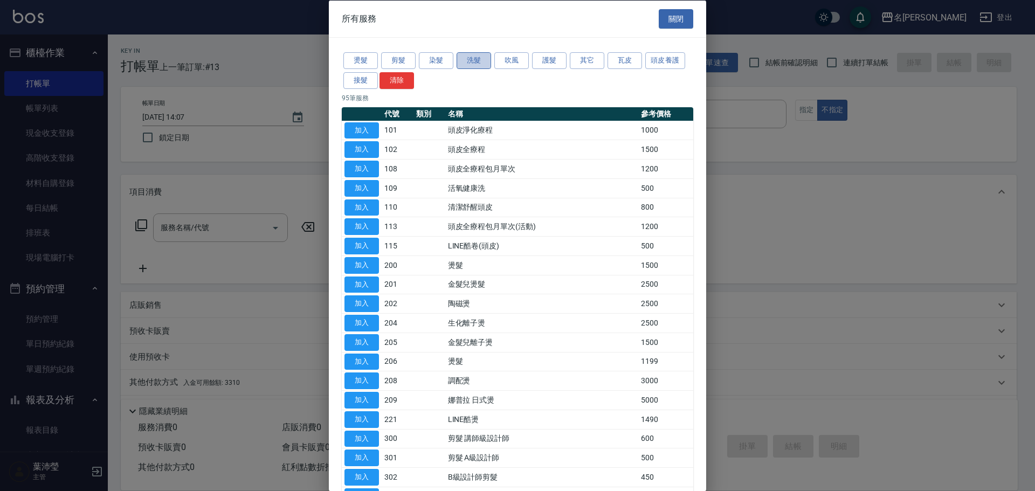
click at [472, 65] on button "洗髮" at bounding box center [473, 60] width 34 height 17
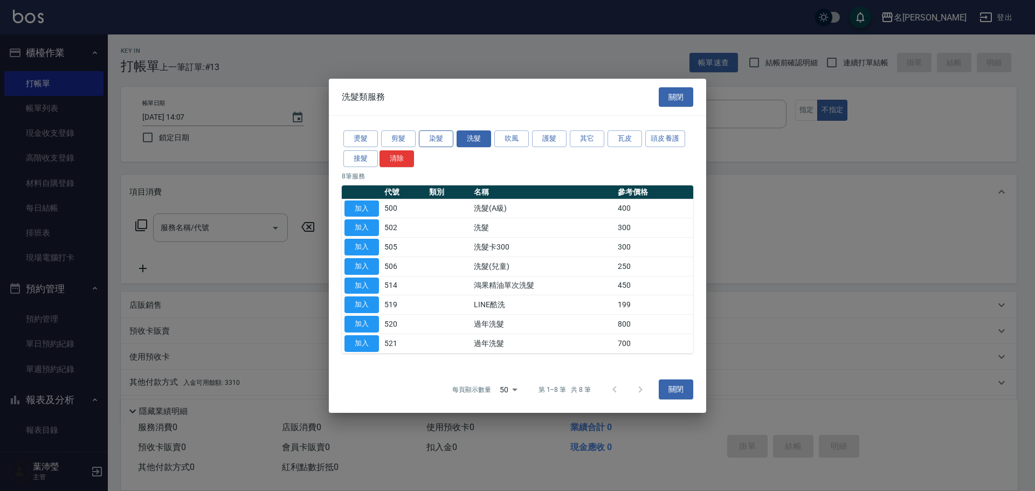
click at [442, 133] on button "染髮" at bounding box center [436, 138] width 34 height 17
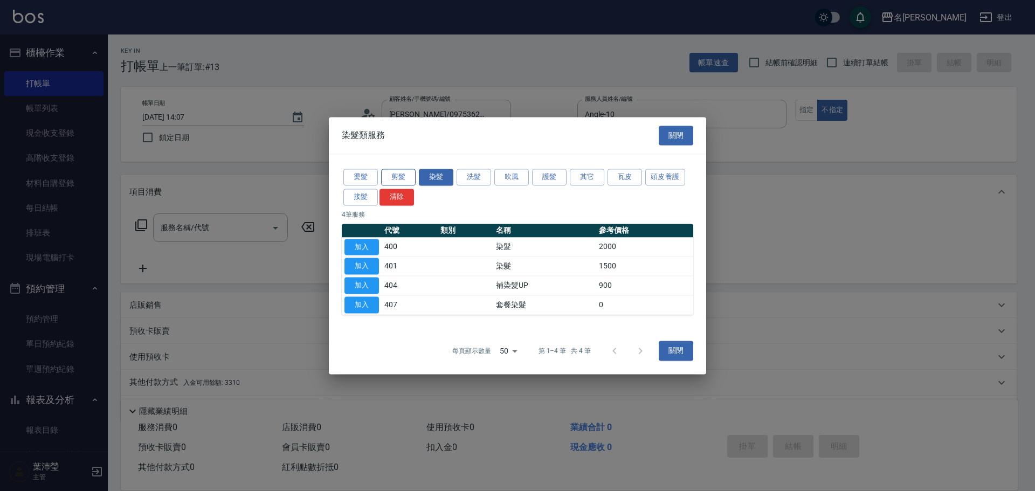
click at [400, 174] on button "剪髮" at bounding box center [398, 177] width 34 height 17
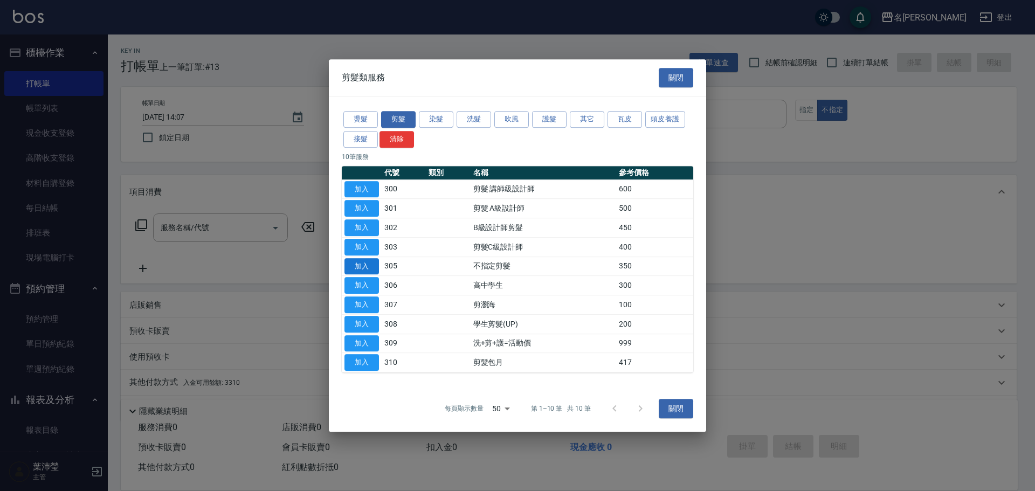
click at [370, 266] on button "加入" at bounding box center [361, 266] width 34 height 17
type input "不指定剪髮(305)"
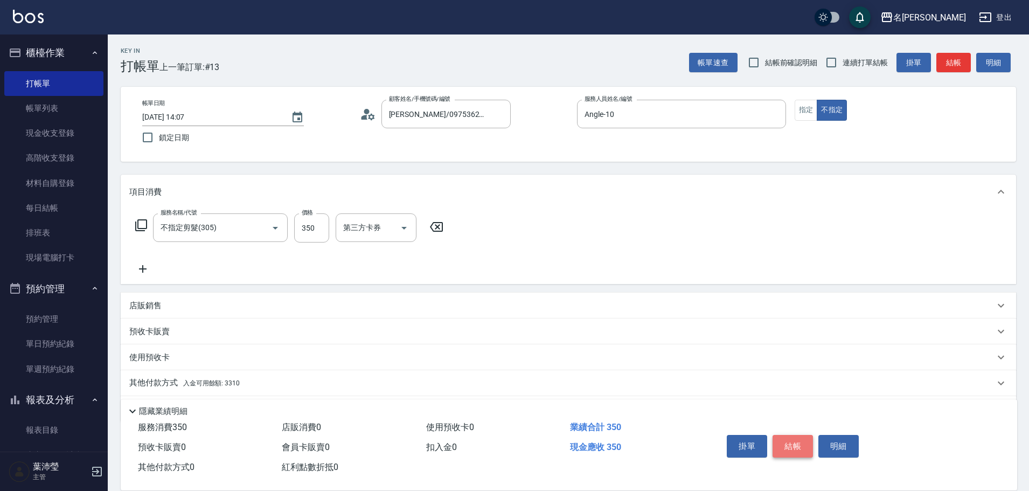
click at [797, 445] on button "結帳" at bounding box center [793, 446] width 40 height 23
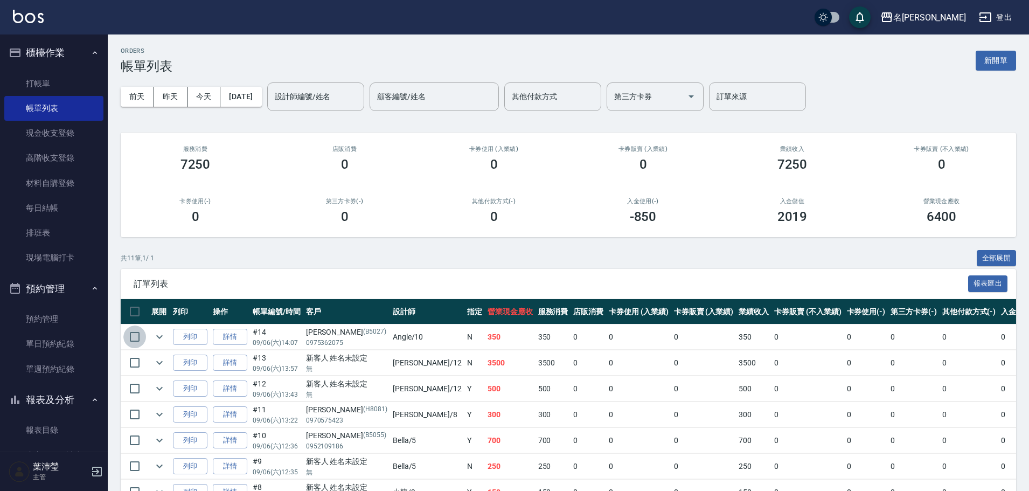
click at [128, 337] on input "checkbox" at bounding box center [134, 336] width 23 height 23
checkbox input "true"
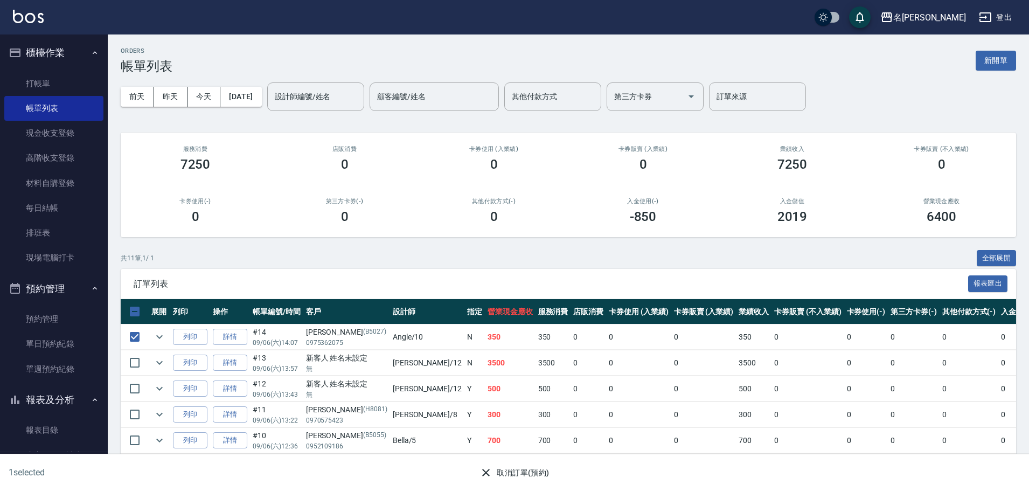
click at [511, 475] on button "取消訂單(預約)" at bounding box center [514, 473] width 78 height 20
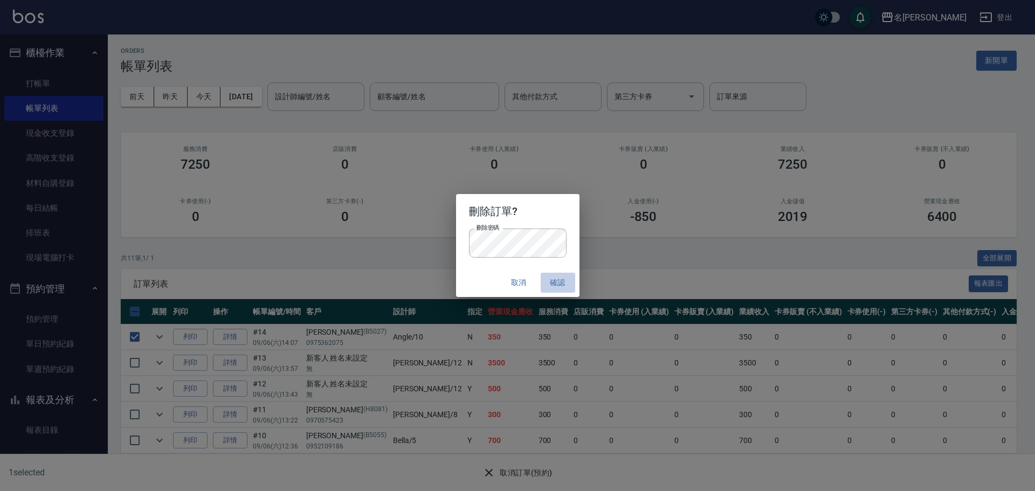
click at [555, 280] on button "確認" at bounding box center [557, 283] width 34 height 20
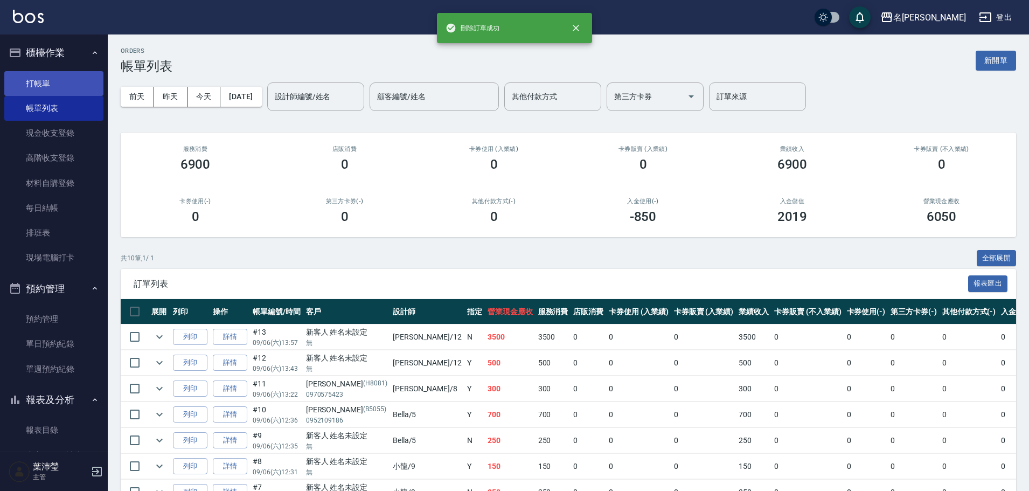
click at [44, 94] on link "打帳單" at bounding box center [53, 83] width 99 height 25
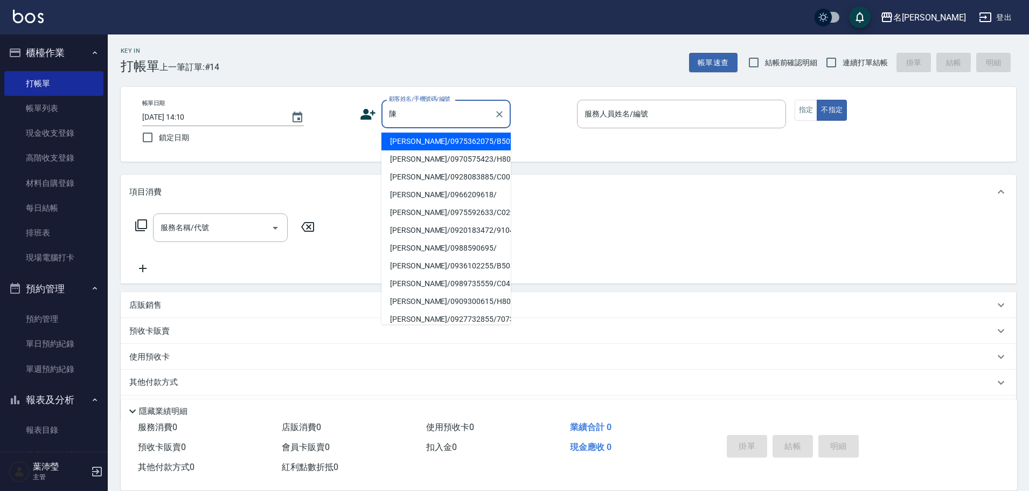
click at [462, 148] on li "[PERSON_NAME]/0975362075/B5027" at bounding box center [446, 142] width 129 height 18
type input "[PERSON_NAME]/0975362075/B5027"
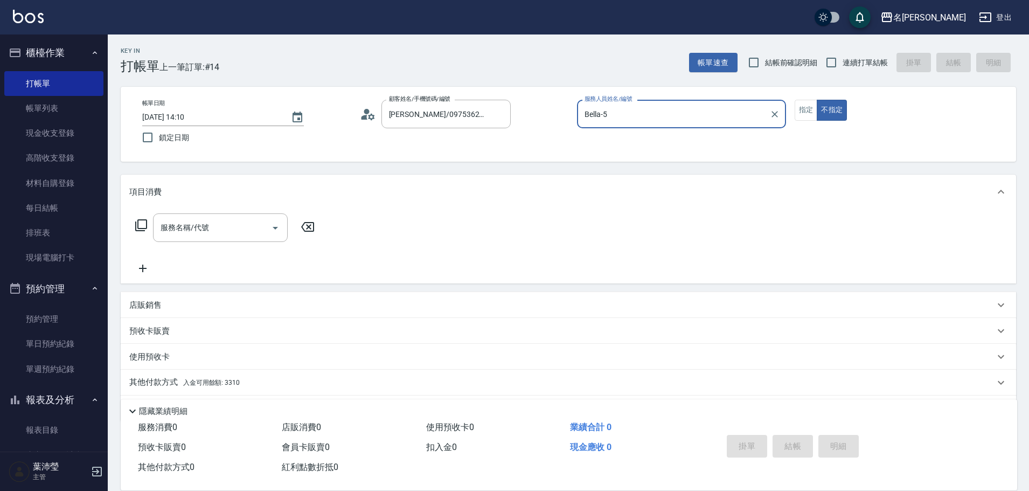
click at [689, 125] on div "Bella-5 服務人員姓名/編號" at bounding box center [681, 114] width 209 height 29
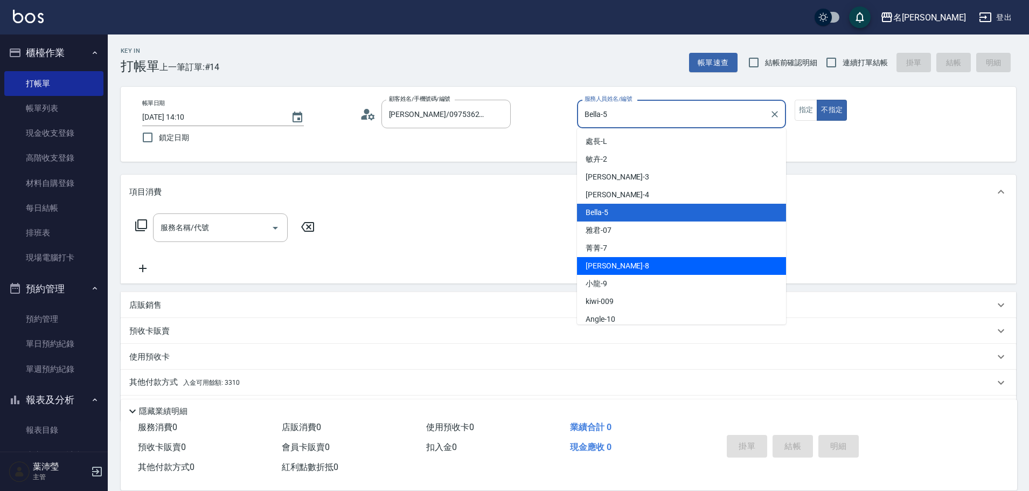
scroll to position [54, 0]
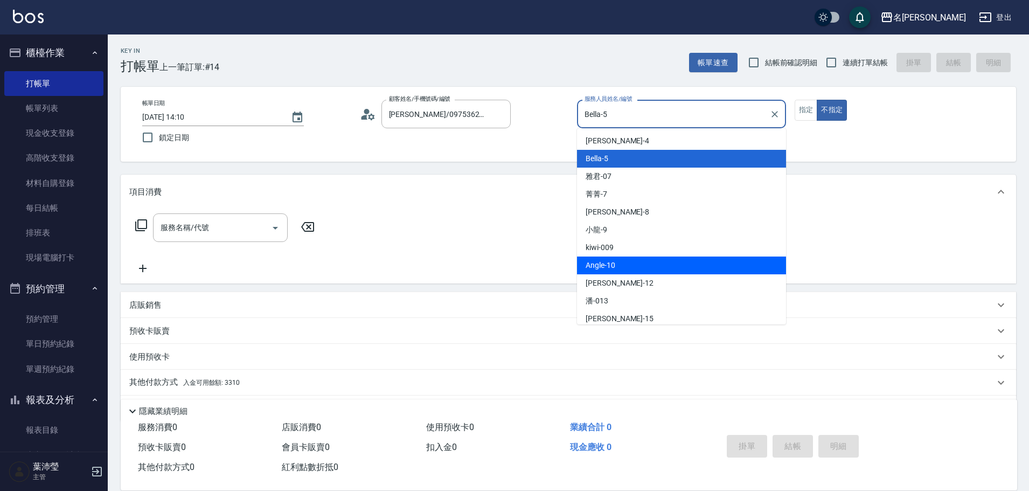
click at [633, 258] on div "Angle -10" at bounding box center [681, 266] width 209 height 18
type input "Angle-10"
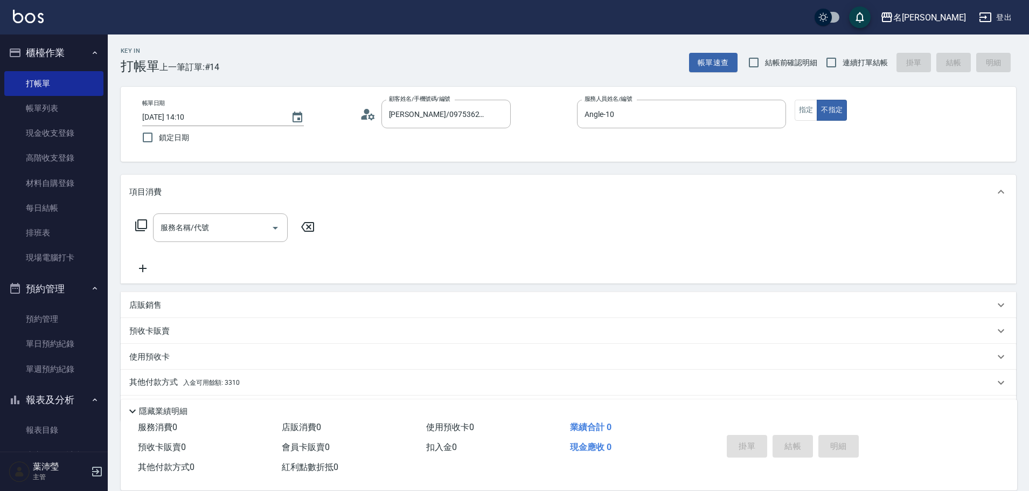
click at [785, 153] on div "帳單日期 [DATE] 14:10 鎖定日期 顧客姓名/手機號碼/編號 [PERSON_NAME]/0975362075/B5027 顧客姓名/手機號碼/編號…" at bounding box center [569, 124] width 896 height 75
click at [140, 233] on div "服務名稱/代號 服務名稱/代號" at bounding box center [225, 227] width 192 height 29
click at [141, 224] on icon at bounding box center [141, 225] width 13 height 13
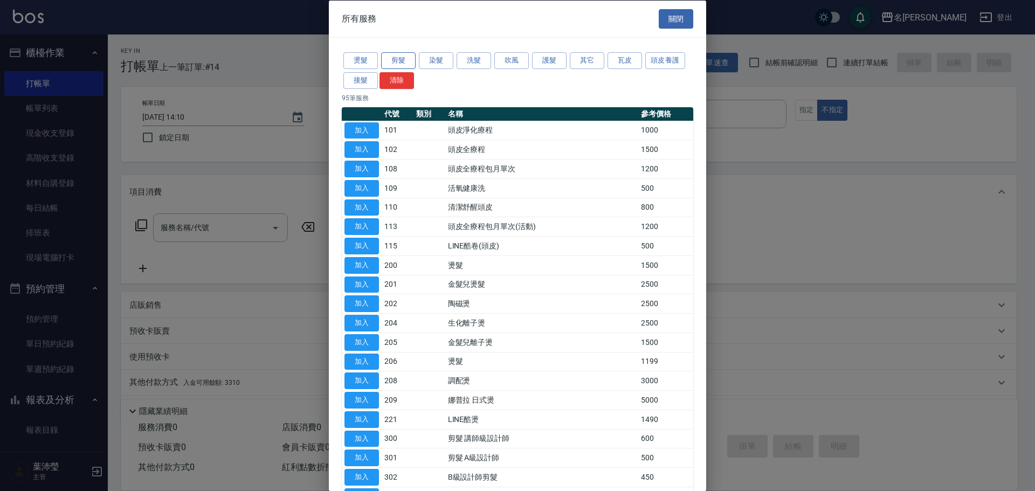
drag, startPoint x: 397, startPoint y: 58, endPoint x: 400, endPoint y: 64, distance: 7.0
click at [397, 57] on button "剪髮" at bounding box center [398, 60] width 34 height 17
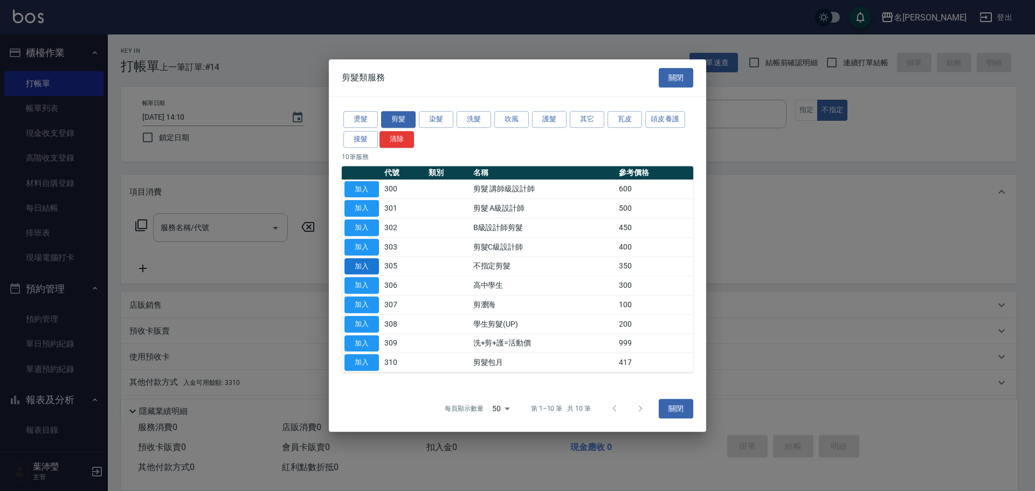
click at [371, 262] on button "加入" at bounding box center [361, 266] width 34 height 17
type input "不指定剪髮(305)"
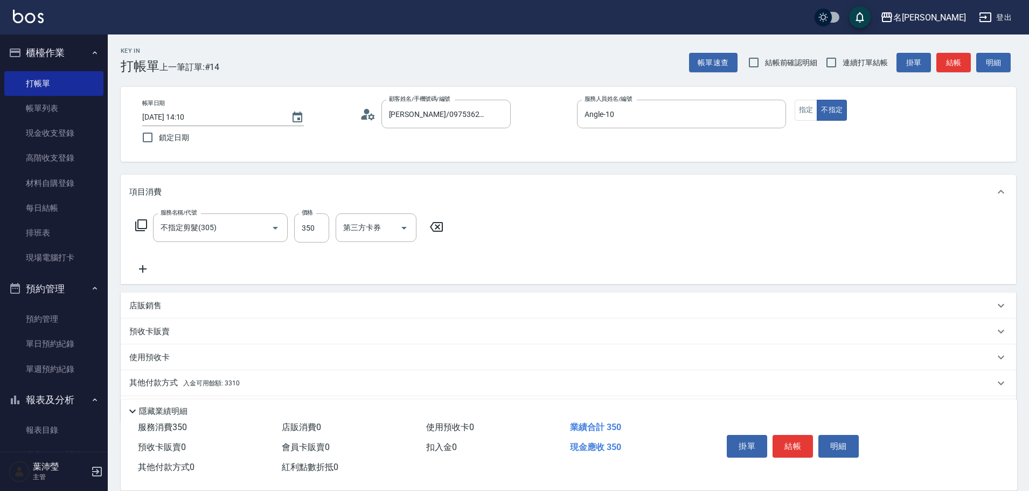
click at [508, 213] on div "服務名稱/代號 不指定剪髮(305) 服務名稱/代號 價格 350 價格 第三方卡券 第三方卡券" at bounding box center [569, 246] width 896 height 75
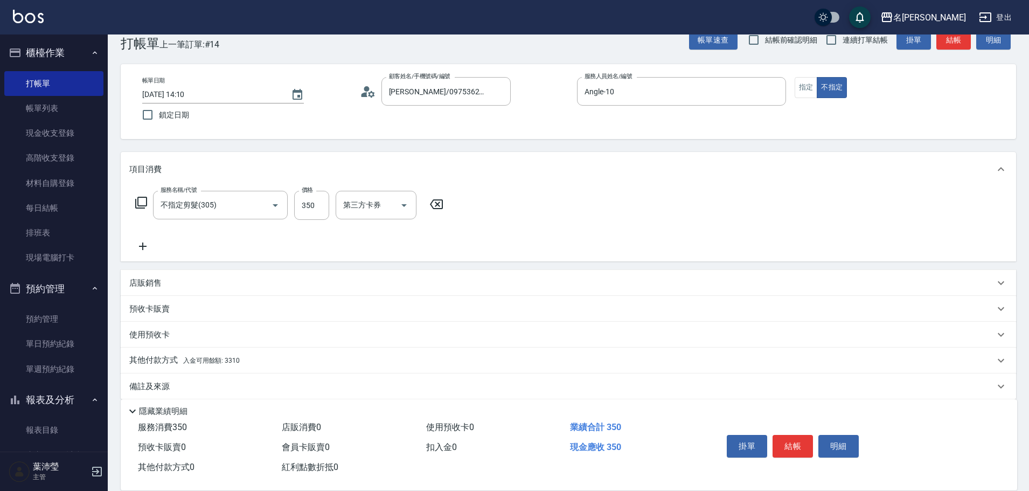
scroll to position [34, 0]
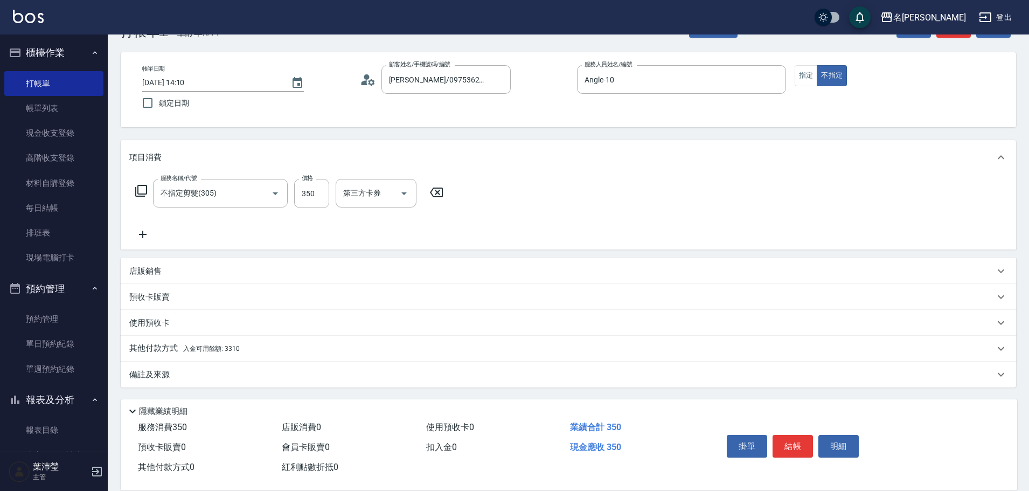
click at [218, 349] on span "入金可用餘額: 3310" at bounding box center [211, 349] width 57 height 8
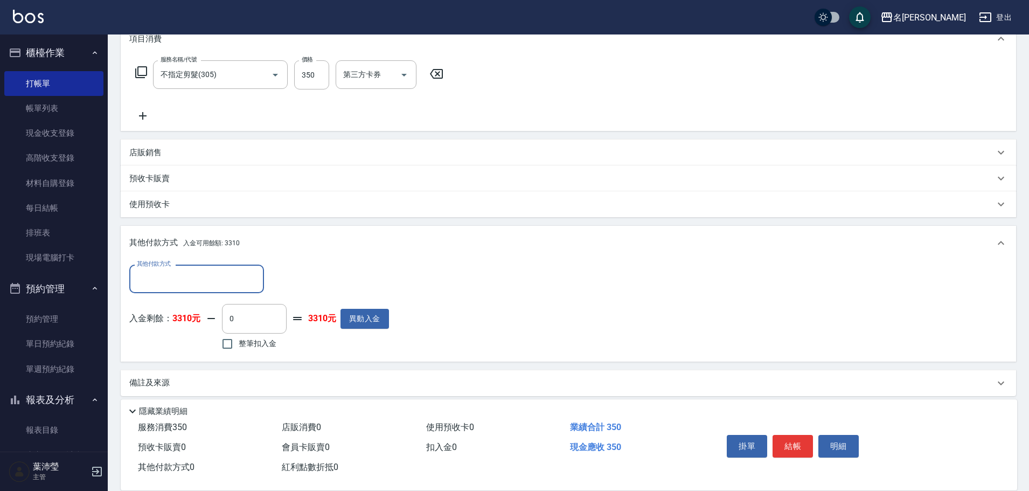
scroll to position [156, 0]
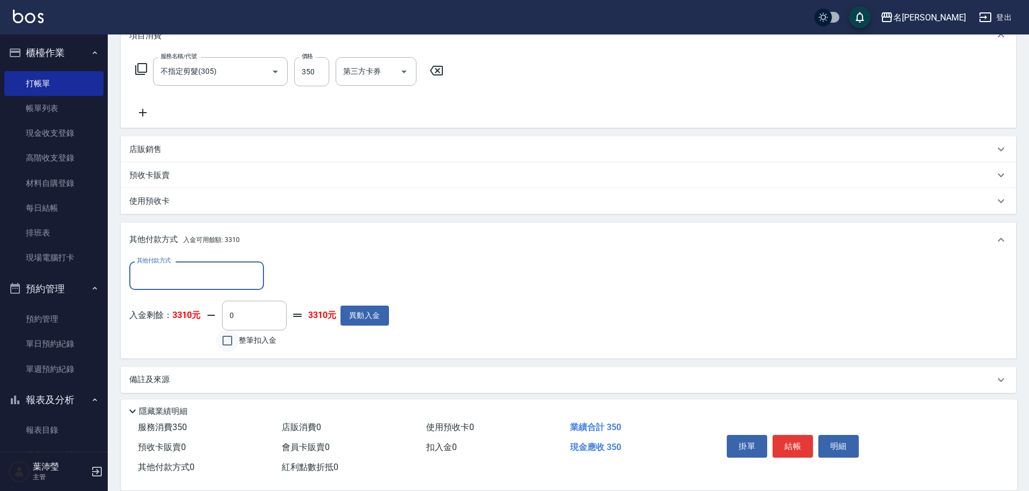
click at [236, 338] on input "整筆扣入金" at bounding box center [227, 340] width 23 height 23
checkbox input "true"
type input "350"
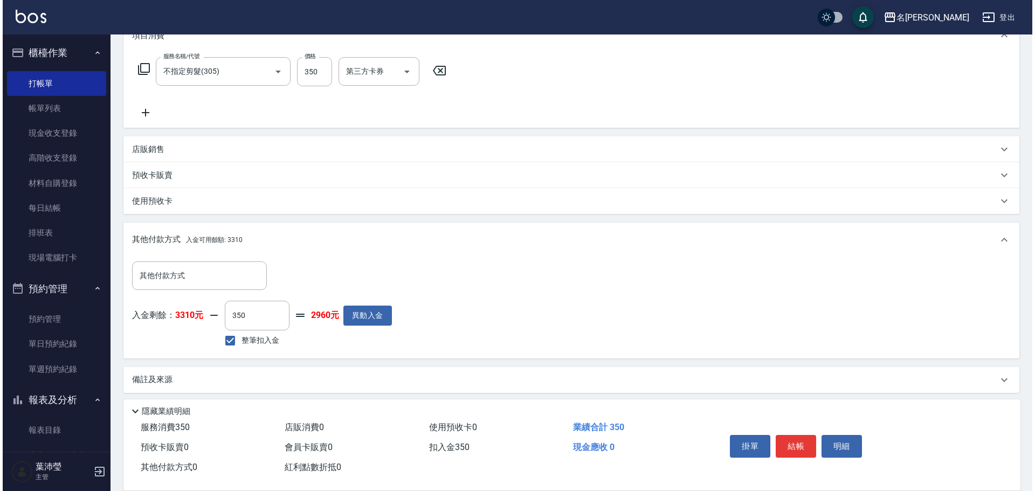
scroll to position [162, 0]
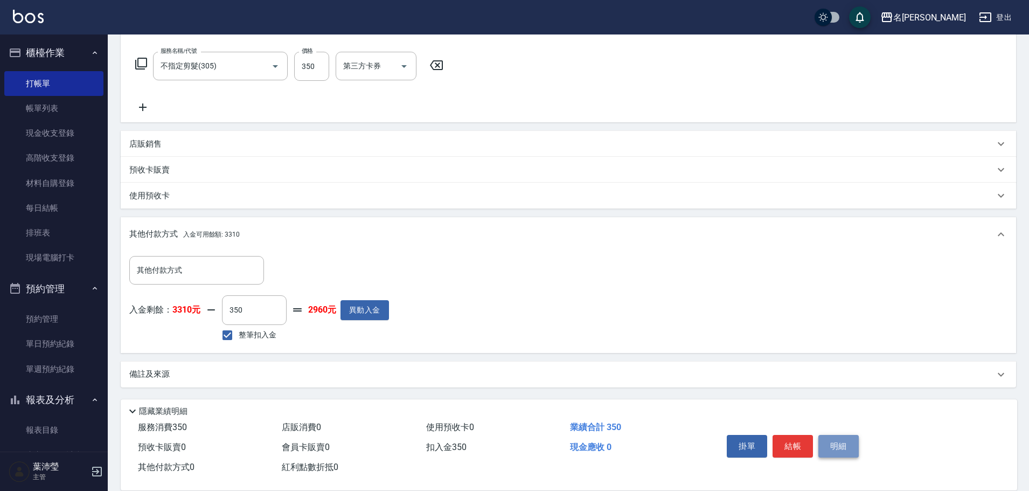
click at [830, 443] on button "明細" at bounding box center [839, 446] width 40 height 23
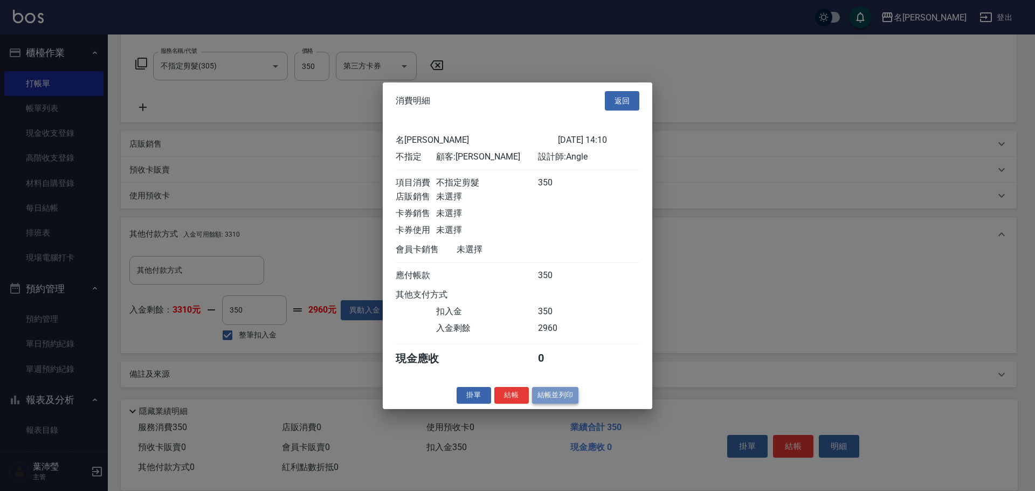
click at [565, 401] on button "結帳並列印" at bounding box center [555, 395] width 47 height 17
